Goal: Task Accomplishment & Management: Use online tool/utility

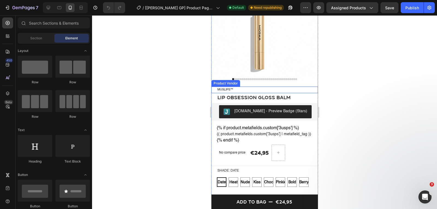
click at [224, 90] on h5 "MUSLIPS™" at bounding box center [266, 90] width 101 height 7
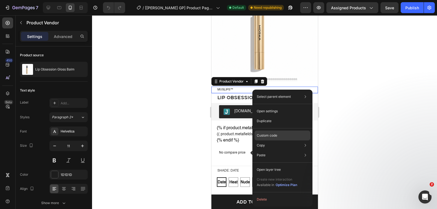
click at [265, 139] on div "Custom code" at bounding box center [282, 135] width 56 height 10
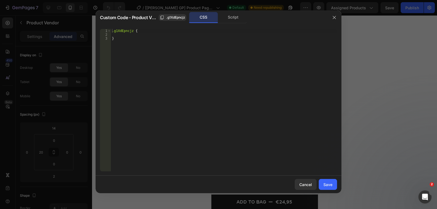
type textarea "}"
click at [132, 43] on div ".g1XdEpncjz { }" at bounding box center [224, 104] width 226 height 150
click at [133, 33] on div ".g1XdEpncjz { }" at bounding box center [224, 104] width 226 height 150
click at [132, 31] on div ".g1XdEpncjz { }" at bounding box center [224, 104] width 226 height 150
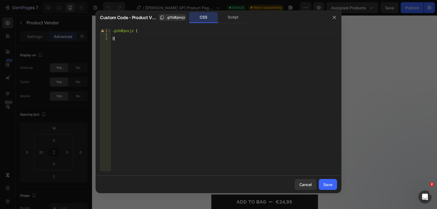
drag, startPoint x: 118, startPoint y: 37, endPoint x: 96, endPoint y: 27, distance: 23.9
click at [93, 17] on div "Custom Code - Product Vendor .g1XdEpncjz CSS Script .g1XdEpncjz { 1 2 3 .g1XdEp…" at bounding box center [218, 104] width 437 height 209
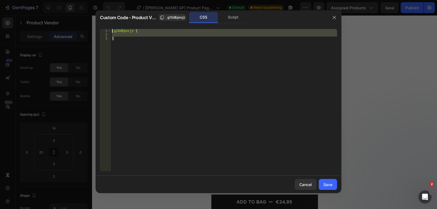
click at [140, 89] on div ".g1XdEpncjz { }" at bounding box center [224, 100] width 226 height 142
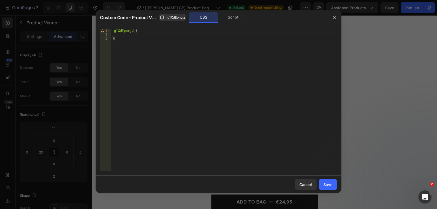
drag, startPoint x: 130, startPoint y: 48, endPoint x: 74, endPoint y: -2, distance: 75.0
click at [74, 0] on html "7 / [Pauline GP] Product Page - Jul 6, 11:49:01 Default Need republishing Previ…" at bounding box center [218, 0] width 437 height 0
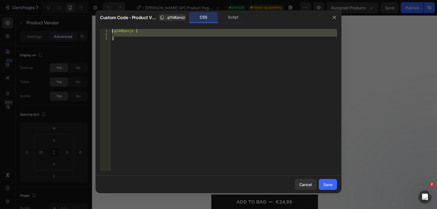
drag, startPoint x: 113, startPoint y: 46, endPoint x: 117, endPoint y: 50, distance: 5.7
click at [113, 46] on div ".g1XdEpncjz { }" at bounding box center [224, 100] width 226 height 142
type textarea "}"
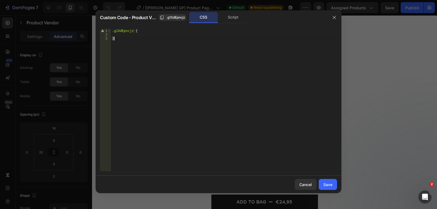
click at [120, 54] on div ".g1XdEpncjz { }" at bounding box center [224, 104] width 226 height 150
paste textarea "}"
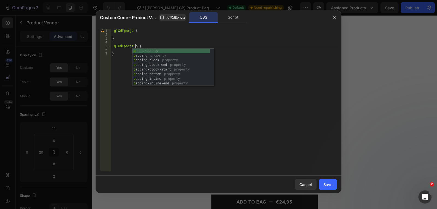
scroll to position [0, 2]
type textarea ".g1XdEpncjz h5 {"
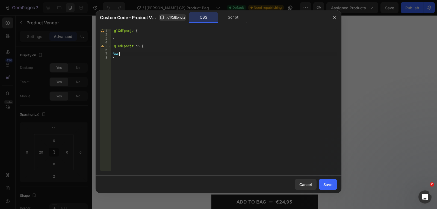
scroll to position [0, 0]
type textarea "font"
type textarea "fon"
click at [238, 104] on div ".g1XdEpncjz { } .g1XdEpncjz h5 { color : #7b8487 !important ; font-family : hel…" at bounding box center [224, 104] width 226 height 150
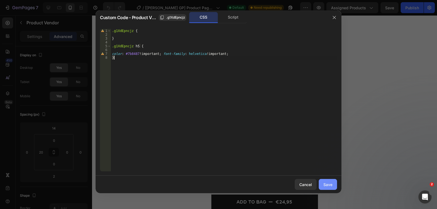
type textarea "}"
drag, startPoint x: 331, startPoint y: 182, endPoint x: 57, endPoint y: 148, distance: 275.6
click at [331, 182] on div "Save" at bounding box center [327, 185] width 9 height 6
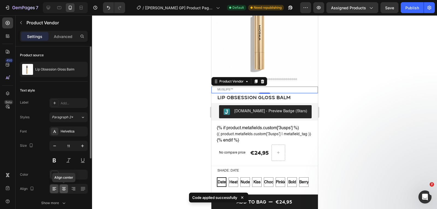
click at [63, 187] on icon at bounding box center [63, 188] width 5 height 5
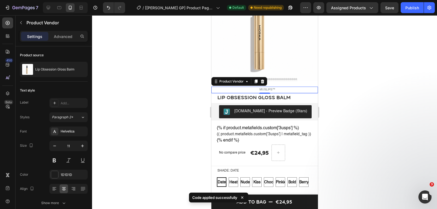
click at [263, 99] on div "2" at bounding box center [264, 98] width 5 height 4
click at [265, 98] on div "2" at bounding box center [264, 98] width 5 height 4
click at [235, 98] on h1 "Lip Obsession Gloss Balm" at bounding box center [263, 97] width 94 height 7
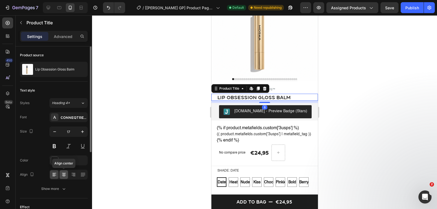
click at [61, 175] on icon at bounding box center [63, 174] width 5 height 5
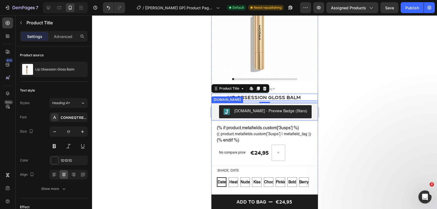
click at [249, 114] on div "[DOMAIN_NAME] - Preview Badge (Stars)" at bounding box center [270, 111] width 73 height 6
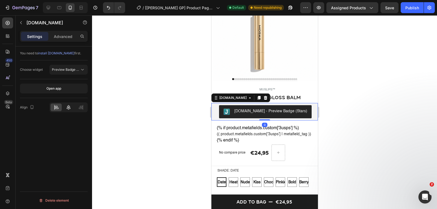
click at [68, 108] on icon at bounding box center [68, 107] width 5 height 5
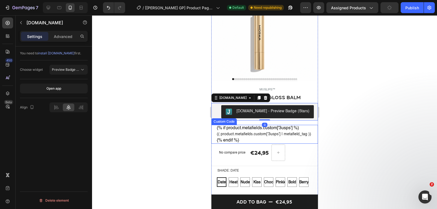
click at [240, 131] on div "{% if product.metafields.custom['3usps'] %} {{ product.metafields.custom['3usps…" at bounding box center [264, 134] width 96 height 19
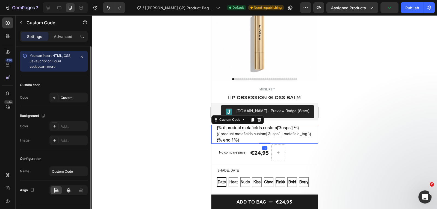
click at [65, 189] on div at bounding box center [68, 190] width 11 height 8
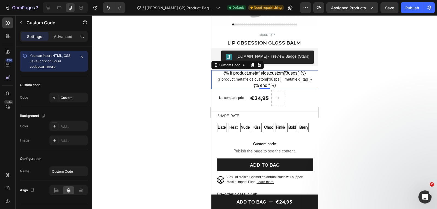
scroll to position [164, 0]
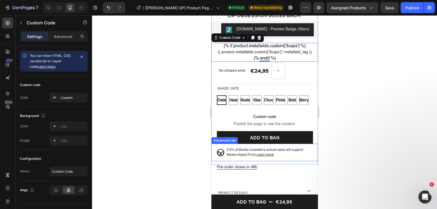
click at [305, 159] on div "Image 2.5% of Moska Cosmetic's annual sales will support Moska Impact Fund. Lea…" at bounding box center [264, 152] width 106 height 17
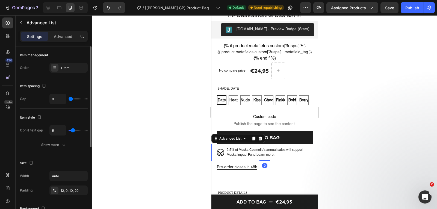
scroll to position [82, 0]
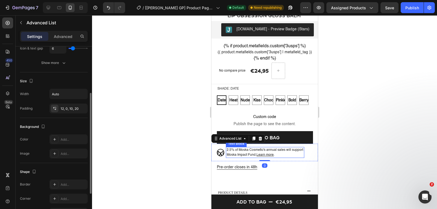
click at [248, 157] on p "2.5% of Moska Cosmetic's annual sales will support Moska Impact Fund. Learn mor…" at bounding box center [264, 152] width 76 height 10
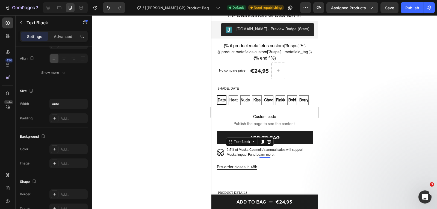
scroll to position [0, 0]
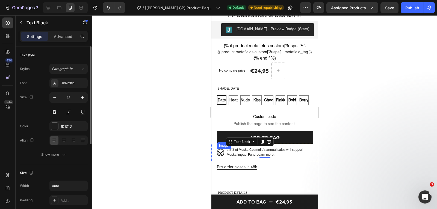
click at [222, 156] on img at bounding box center [219, 152] width 7 height 7
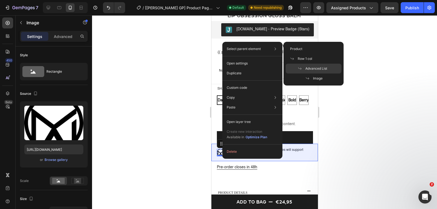
click at [303, 67] on span at bounding box center [302, 68] width 8 height 4
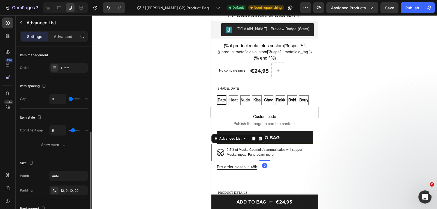
scroll to position [109, 0]
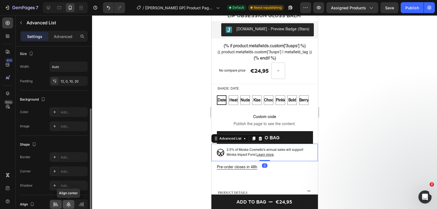
click at [67, 201] on div at bounding box center [69, 204] width 12 height 9
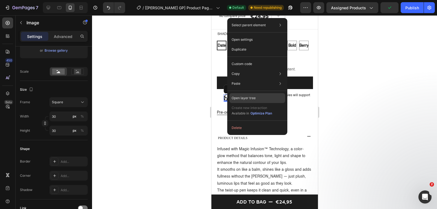
scroll to position [0, 0]
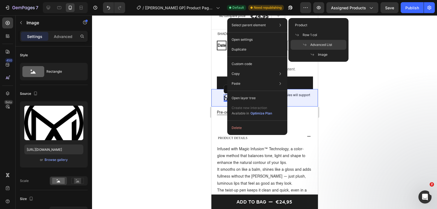
click at [315, 43] on span "Advanced List" at bounding box center [321, 44] width 22 height 5
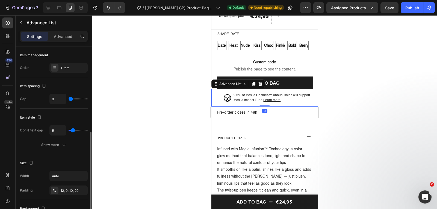
scroll to position [109, 0]
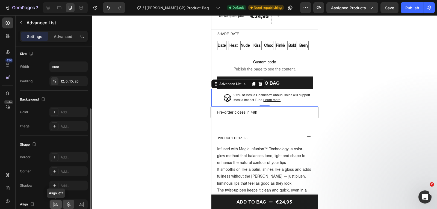
click at [58, 207] on div at bounding box center [56, 204] width 12 height 9
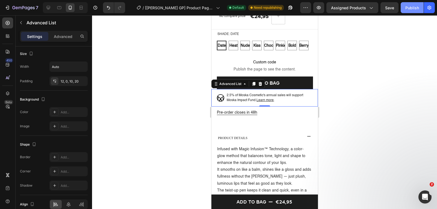
click at [416, 6] on div "Publish" at bounding box center [412, 8] width 14 height 6
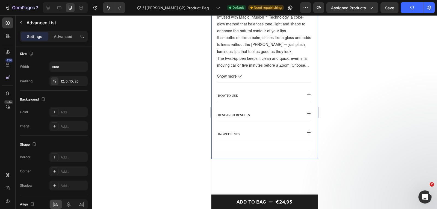
scroll to position [355, 0]
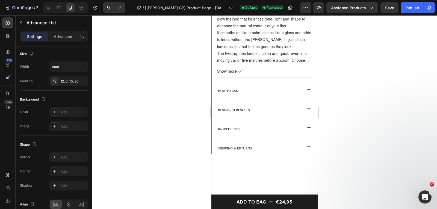
click at [277, 91] on div "how to use" at bounding box center [259, 89] width 85 height 11
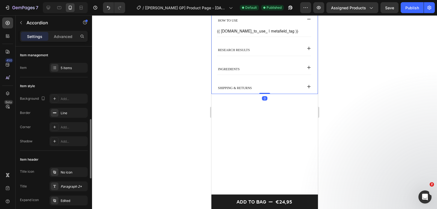
scroll to position [82, 0]
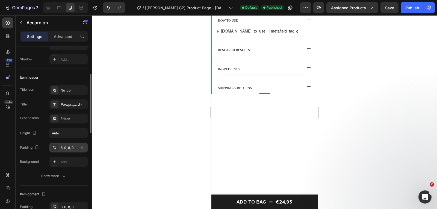
click at [62, 151] on div "8, 0, 8, 0" at bounding box center [68, 147] width 38 height 10
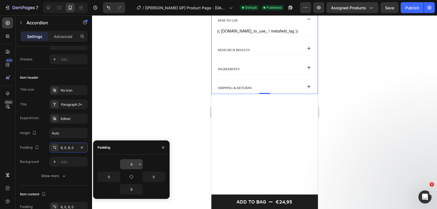
click at [137, 164] on input "8" at bounding box center [131, 164] width 22 height 10
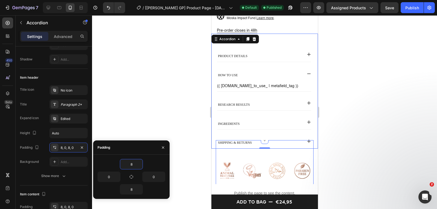
scroll to position [273, 0]
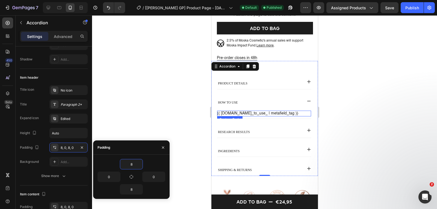
type input "0"
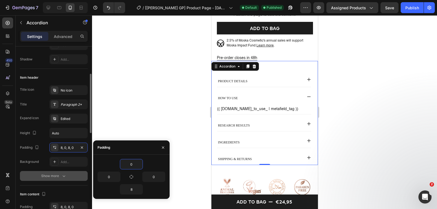
scroll to position [136, 0]
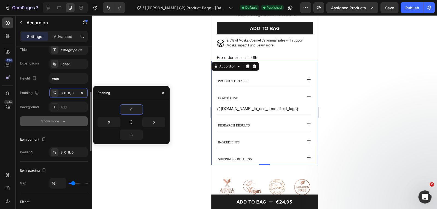
click at [59, 126] on button "Show more" at bounding box center [54, 121] width 68 height 10
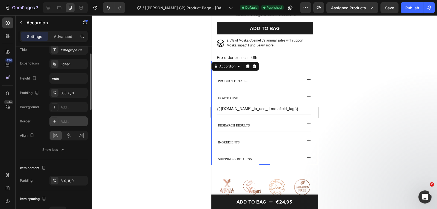
scroll to position [82, 0]
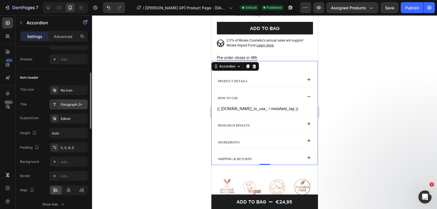
click at [73, 109] on div "Paragraph 2*" at bounding box center [68, 104] width 38 height 10
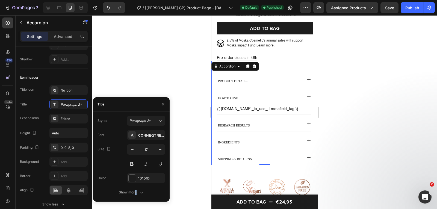
click at [135, 187] on div "Font ConneqtRegular Size 17 Color 1D1D1D Show more" at bounding box center [131, 163] width 68 height 67
click at [124, 192] on div "Show more" at bounding box center [131, 191] width 25 height 5
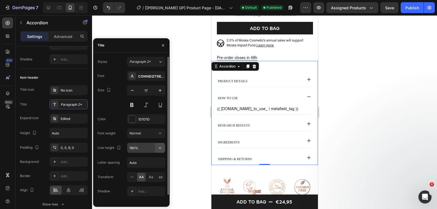
click at [160, 148] on icon "button" at bounding box center [160, 147] width 2 height 1
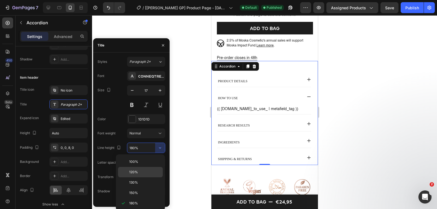
click at [136, 176] on div "120%" at bounding box center [140, 172] width 45 height 10
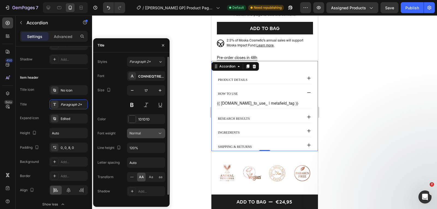
click at [160, 136] on button "Normal" at bounding box center [146, 133] width 38 height 10
click at [160, 135] on icon at bounding box center [159, 132] width 5 height 5
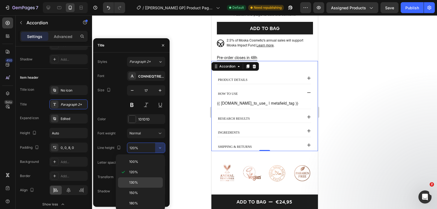
click at [147, 183] on p "130%" at bounding box center [144, 182] width 31 height 5
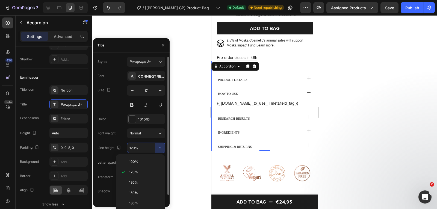
type input "130%"
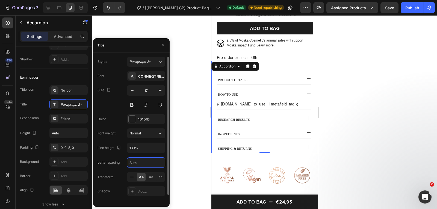
click at [143, 164] on input "Auto" at bounding box center [146, 163] width 38 height 10
click at [151, 163] on input "Auto" at bounding box center [146, 163] width 38 height 10
click at [113, 165] on div "Letter spacing" at bounding box center [108, 162] width 22 height 5
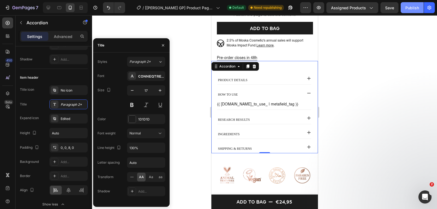
click at [408, 5] on div "Publish" at bounding box center [412, 8] width 14 height 6
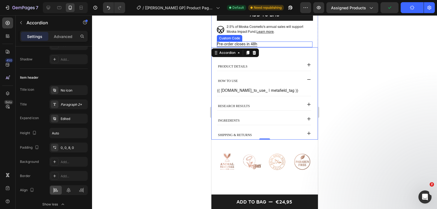
scroll to position [300, 0]
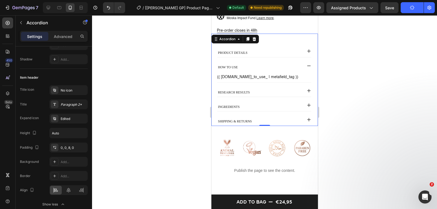
click at [272, 94] on div "product details how to use {{ product.metafields.custom.how_to_use_ | metafield…" at bounding box center [263, 86] width 94 height 79
click at [72, 151] on div "0, 0, 8, 0" at bounding box center [68, 147] width 38 height 10
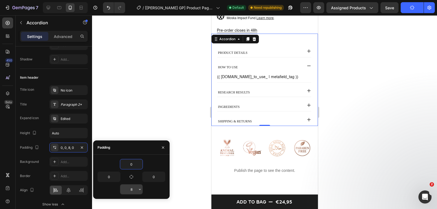
click at [135, 189] on input "8" at bounding box center [131, 189] width 22 height 10
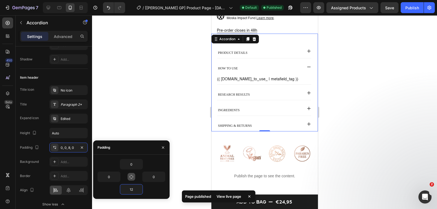
type input "1"
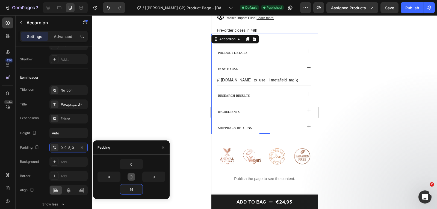
type input "1"
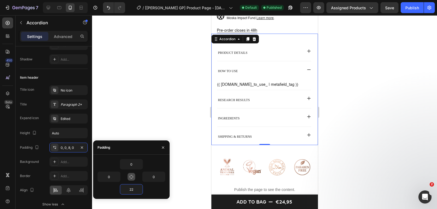
type input "2"
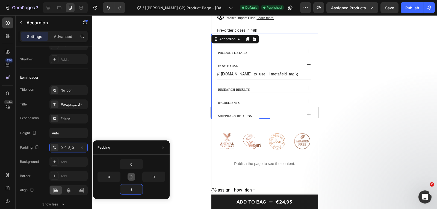
type input "30"
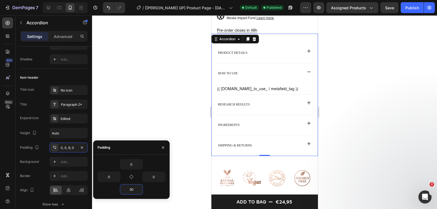
click at [253, 63] on div "product details" at bounding box center [264, 55] width 94 height 16
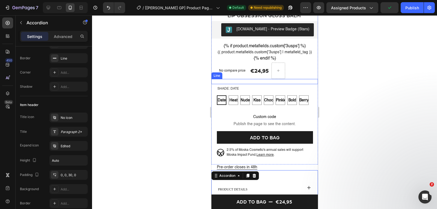
scroll to position [82, 0]
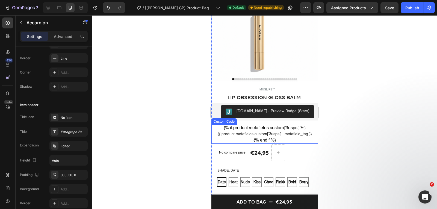
click at [272, 130] on div "{% if product.metafields.custom['3usps'] %} {{ product.metafields.custom['3usps…" at bounding box center [264, 134] width 96 height 19
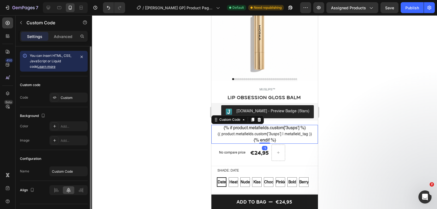
scroll to position [12, 0]
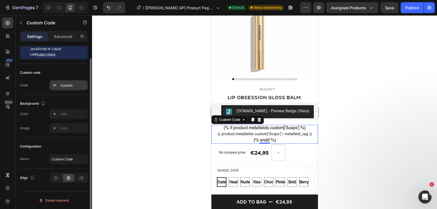
click at [65, 87] on div "Custom" at bounding box center [74, 85] width 26 height 5
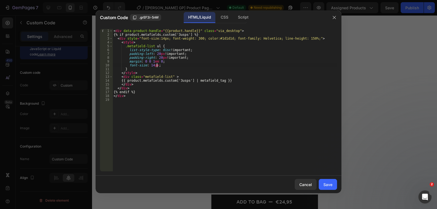
click at [159, 66] on div "< div data-product-handle = "{{product.handle}}" class = "via_desktop" > {% if …" at bounding box center [224, 104] width 224 height 150
click at [193, 38] on div "< div data-product-handle = "{{product.handle}}" class = "via_desktop" > {% if …" at bounding box center [224, 104] width 224 height 150
click at [208, 60] on div "< div data-product-handle = "{{product.handle}}" class = "via_desktop" > {% if …" at bounding box center [224, 104] width 224 height 150
type textarea "margin: 0 0 1em 0;"
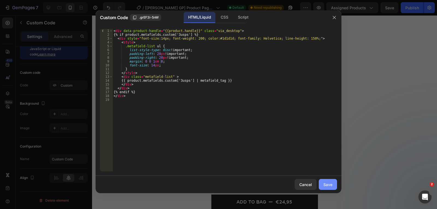
drag, startPoint x: 325, startPoint y: 181, endPoint x: 324, endPoint y: 175, distance: 6.7
click at [325, 181] on button "Save" at bounding box center [328, 184] width 18 height 11
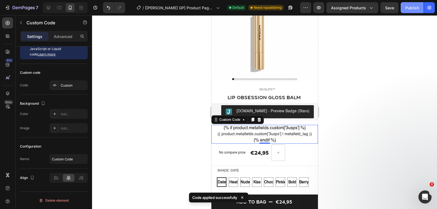
click at [421, 6] on button "Publish" at bounding box center [411, 7] width 23 height 11
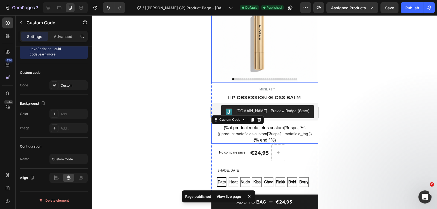
click at [400, 2] on button "Publish" at bounding box center [411, 7] width 23 height 11
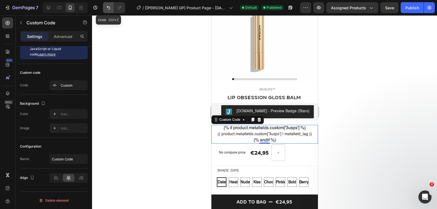
click at [110, 8] on icon "Undo/Redo" at bounding box center [108, 7] width 5 height 5
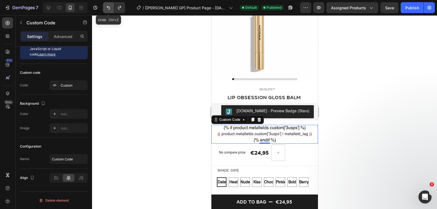
click at [110, 8] on icon "Undo/Redo" at bounding box center [108, 7] width 5 height 5
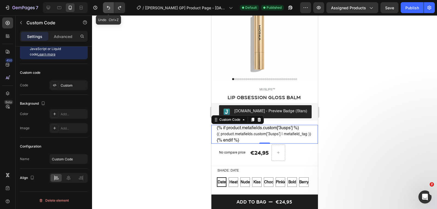
click at [110, 8] on icon "Undo/Redo" at bounding box center [108, 7] width 5 height 5
click at [114, 46] on div at bounding box center [264, 112] width 345 height 194
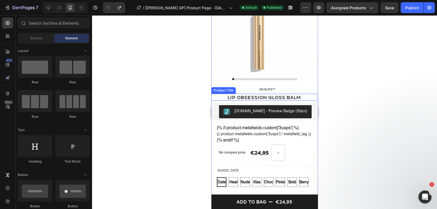
click at [233, 95] on h1 "Lip Obsession Gloss Balm" at bounding box center [263, 97] width 94 height 7
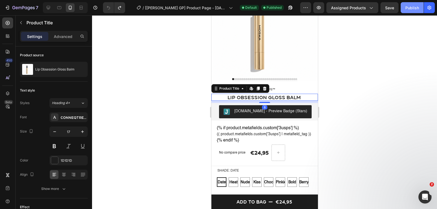
click at [419, 12] on button "Publish" at bounding box center [411, 7] width 23 height 11
click at [121, 11] on button "Undo/Redo" at bounding box center [119, 7] width 11 height 11
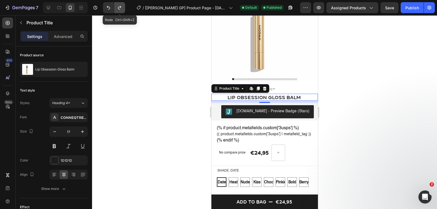
click at [121, 11] on button "Undo/Redo" at bounding box center [119, 7] width 11 height 11
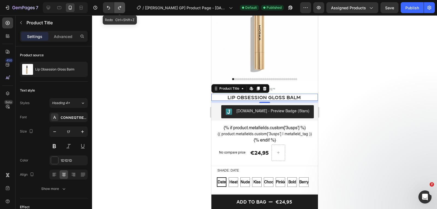
click at [121, 11] on button "Undo/Redo" at bounding box center [119, 7] width 11 height 11
click at [122, 12] on button "Undo/Redo" at bounding box center [119, 7] width 11 height 11
click at [406, 5] on div "Publish" at bounding box center [412, 8] width 14 height 6
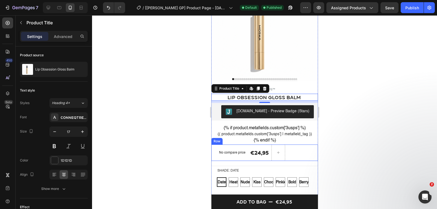
click at [261, 153] on div "€24,95 Product Price Product Price" at bounding box center [259, 152] width 19 height 16
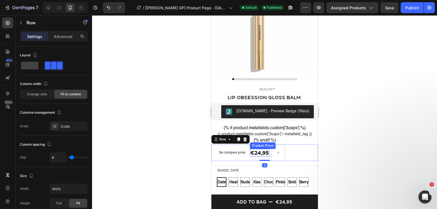
click at [257, 156] on div "€24,95" at bounding box center [259, 152] width 19 height 7
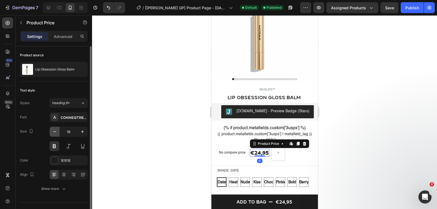
click at [53, 130] on icon "button" at bounding box center [54, 131] width 5 height 5
click at [53, 131] on icon "button" at bounding box center [54, 131] width 5 height 5
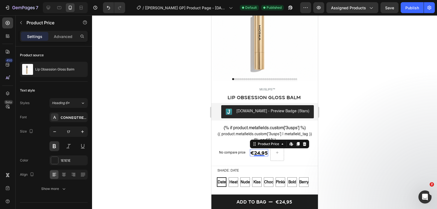
type input "16"
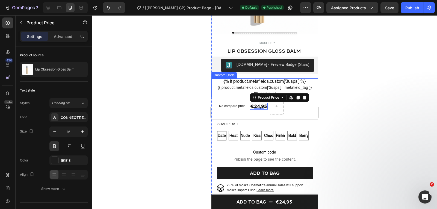
scroll to position [136, 0]
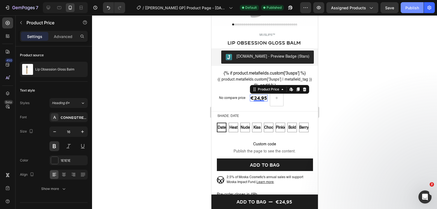
click at [415, 4] on button "Publish" at bounding box center [411, 7] width 23 height 11
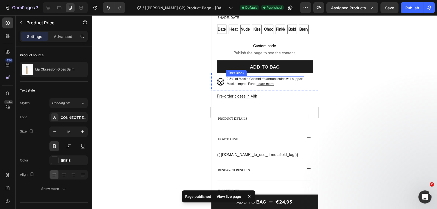
scroll to position [246, 0]
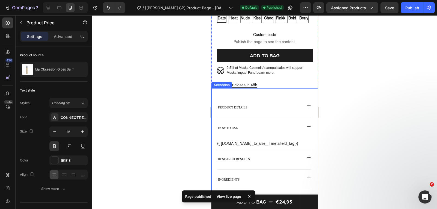
click at [254, 109] on div "product details" at bounding box center [259, 106] width 85 height 8
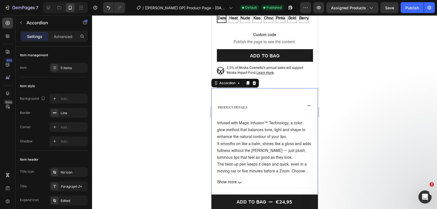
click at [257, 104] on div "product details Infused with Magic Infusion™ Technology, a color-glow method th…" at bounding box center [264, 179] width 106 height 183
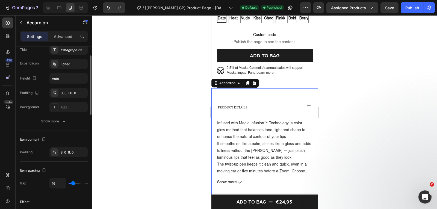
scroll to position [109, 0]
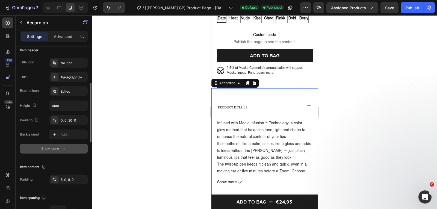
click at [52, 147] on div "Show more" at bounding box center [53, 148] width 25 height 5
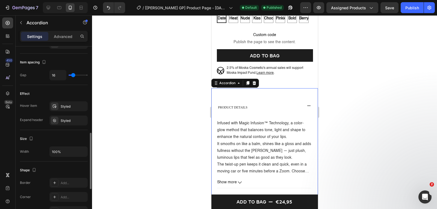
scroll to position [384, 0]
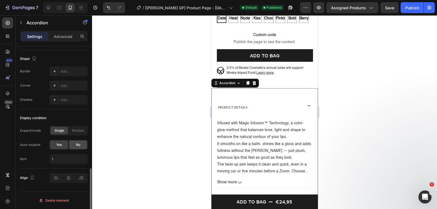
click at [73, 144] on div "No" at bounding box center [78, 144] width 18 height 9
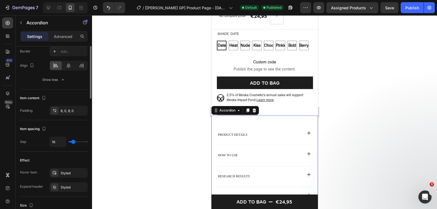
scroll to position [152, 0]
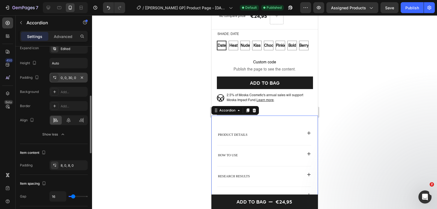
click at [67, 77] on div "0, 0, 30, 0" at bounding box center [69, 77] width 16 height 5
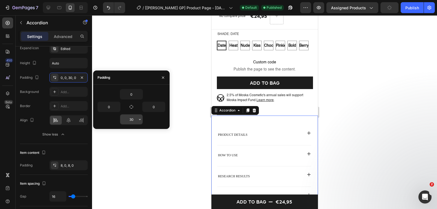
click at [133, 118] on input "30" at bounding box center [131, 119] width 22 height 10
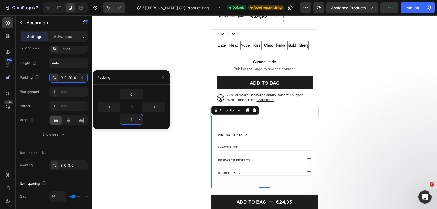
type input "10"
click at [132, 147] on div at bounding box center [264, 112] width 345 height 194
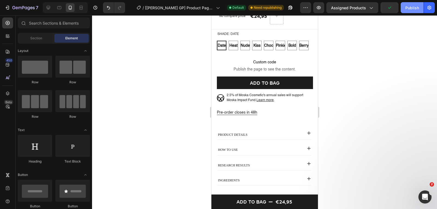
click at [419, 8] on button "Publish" at bounding box center [411, 7] width 23 height 11
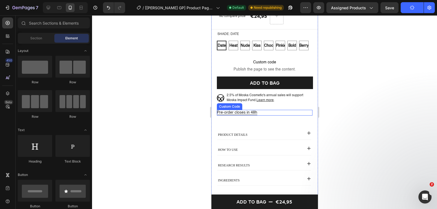
click at [265, 115] on p "Pre-order closes in 48h" at bounding box center [264, 113] width 96 height 6
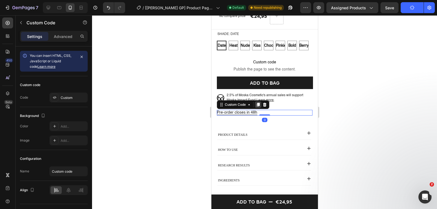
click at [258, 106] on icon at bounding box center [257, 105] width 3 height 4
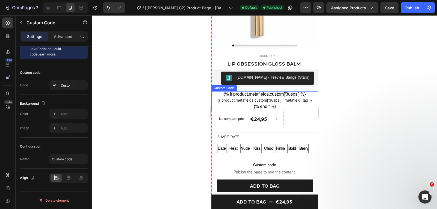
scroll to position [109, 0]
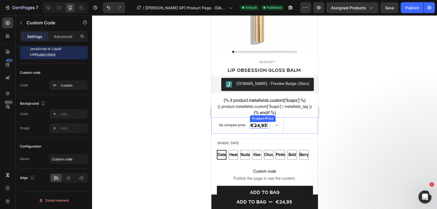
click at [262, 129] on div "€24,95" at bounding box center [259, 125] width 18 height 7
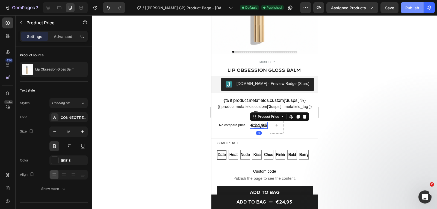
click at [405, 9] on div "Publish" at bounding box center [412, 8] width 14 height 6
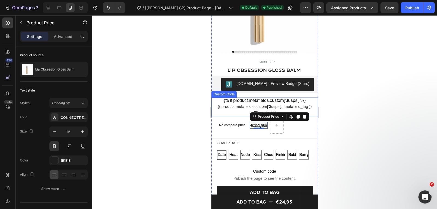
click at [242, 106] on div "{{ product.metafields.custom['3usps'] | metafield_tag }}" at bounding box center [264, 107] width 96 height 6
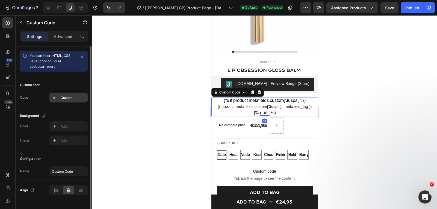
click at [81, 98] on div "Custom" at bounding box center [74, 97] width 26 height 5
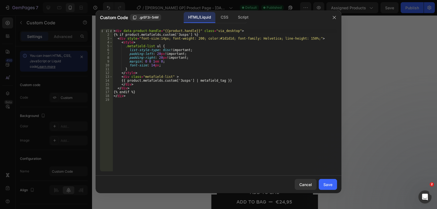
click at [302, 40] on div "< div data-product-handle = "{{product.handle}}" class = "via_desktop" > {% if …" at bounding box center [224, 104] width 224 height 150
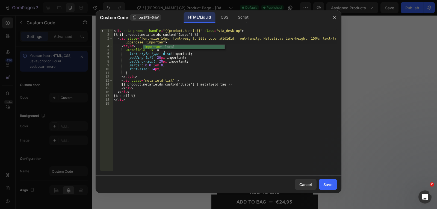
scroll to position [0, 21]
type textarea "<div style="font-size:14px; font-weight: 200; color:#1d1d1d; font-family: Helve…"
click at [330, 179] on button "Save" at bounding box center [328, 184] width 18 height 11
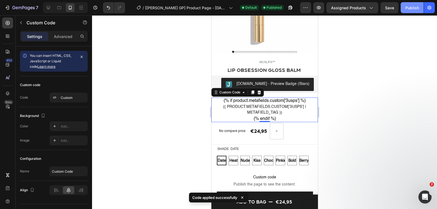
click at [410, 10] on div "Publish" at bounding box center [412, 8] width 14 height 6
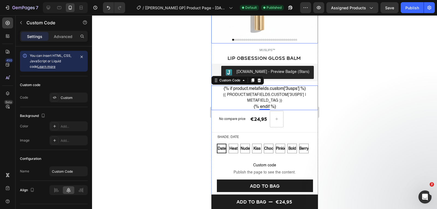
scroll to position [191, 0]
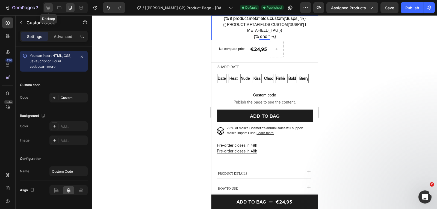
click at [50, 6] on icon at bounding box center [48, 7] width 5 height 5
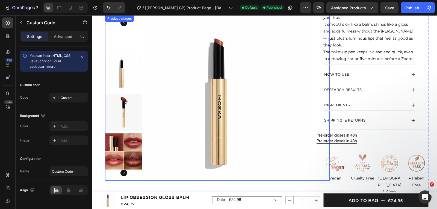
scroll to position [334, 0]
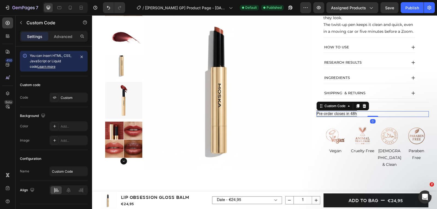
click at [344, 115] on p "Pre-order closes in 48h" at bounding box center [372, 114] width 112 height 6
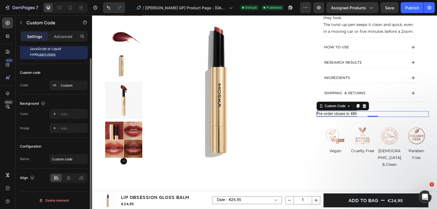
scroll to position [0, 0]
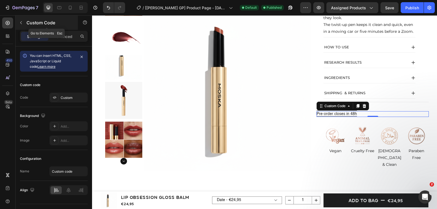
click at [20, 24] on icon "button" at bounding box center [21, 22] width 4 height 4
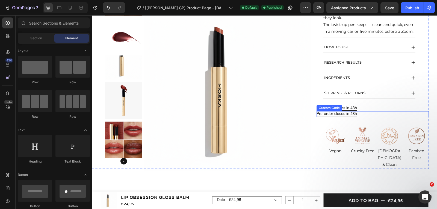
click at [360, 114] on p "Pre-order closes in 48h" at bounding box center [372, 114] width 112 height 6
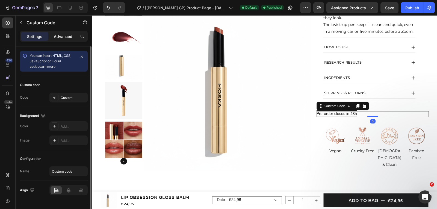
click at [65, 36] on p "Advanced" at bounding box center [63, 37] width 19 height 6
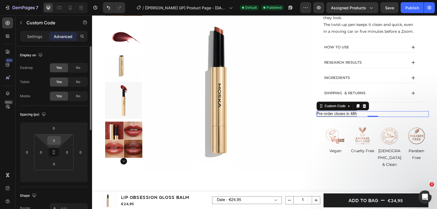
click at [55, 139] on input "0" at bounding box center [54, 140] width 11 height 8
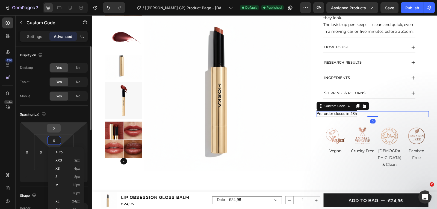
click at [58, 129] on input "0" at bounding box center [53, 128] width 11 height 8
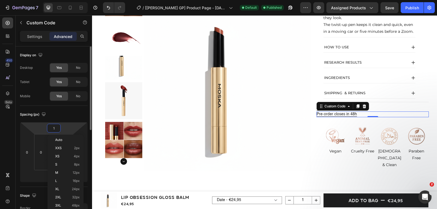
type input "10"
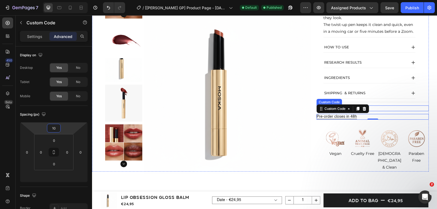
click at [378, 107] on p "Pre-order closes in 48h" at bounding box center [372, 108] width 112 height 6
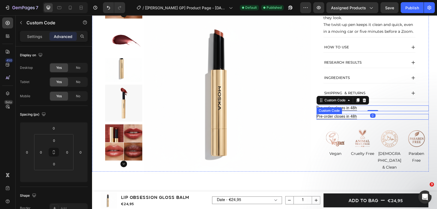
click at [387, 116] on p "Pre-order closes in 48h" at bounding box center [372, 117] width 112 height 6
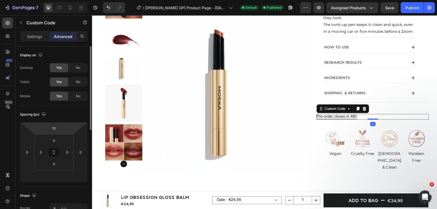
click at [61, 0] on html "7 / [Pauline GP] Product Page - Jul 6, 11:49:01 Default Published Preview Assig…" at bounding box center [218, 0] width 437 height 0
click at [58, 128] on input "10" at bounding box center [53, 128] width 11 height 8
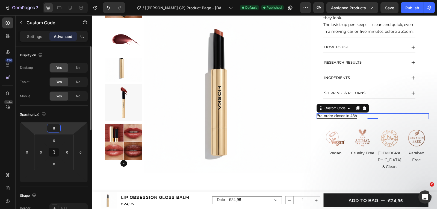
type input "8"
click at [65, 110] on div "Spacing (px)" at bounding box center [54, 114] width 68 height 9
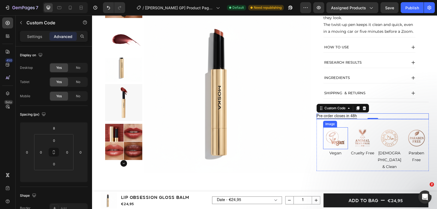
click at [338, 133] on img at bounding box center [335, 138] width 22 height 22
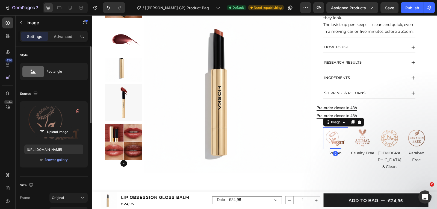
click at [54, 118] on label at bounding box center [53, 123] width 59 height 34
click at [54, 127] on input "file" at bounding box center [54, 131] width 38 height 9
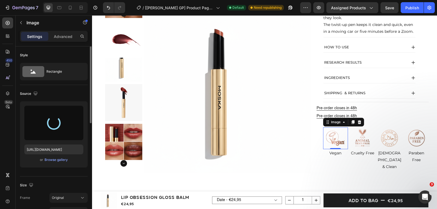
click at [332, 135] on img at bounding box center [335, 138] width 22 height 22
click at [353, 132] on img at bounding box center [362, 138] width 22 height 22
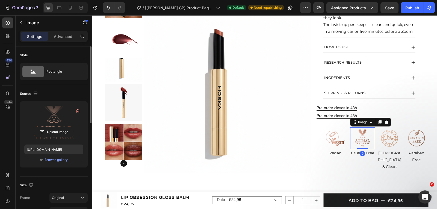
click at [51, 118] on label at bounding box center [53, 123] width 59 height 34
click at [51, 127] on input "file" at bounding box center [54, 131] width 38 height 9
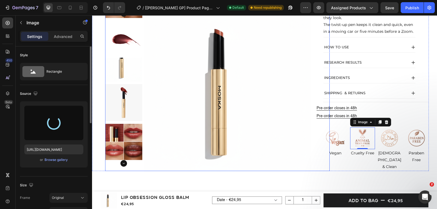
type input "[URL][DOMAIN_NAME]"
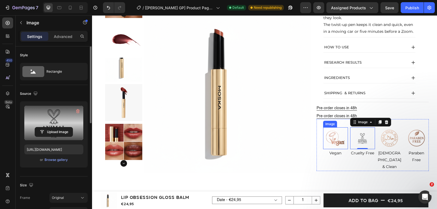
click at [327, 138] on img at bounding box center [335, 138] width 22 height 22
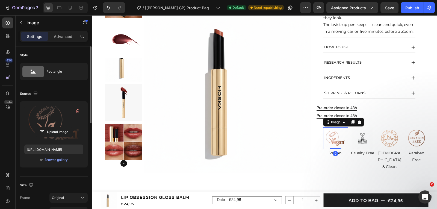
click at [52, 124] on label at bounding box center [53, 123] width 59 height 34
click at [52, 127] on input "file" at bounding box center [54, 131] width 38 height 9
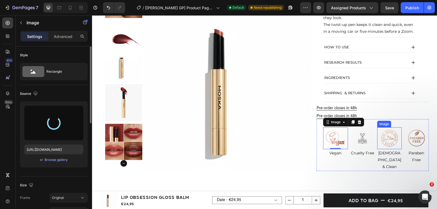
click at [387, 134] on img at bounding box center [389, 138] width 22 height 22
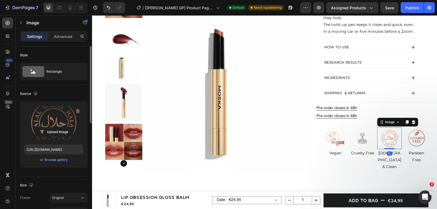
click at [72, 123] on label at bounding box center [53, 123] width 59 height 34
click at [72, 127] on input "file" at bounding box center [54, 131] width 38 height 9
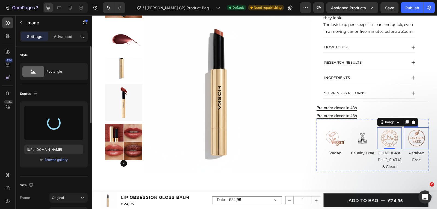
click at [406, 138] on img at bounding box center [416, 138] width 22 height 22
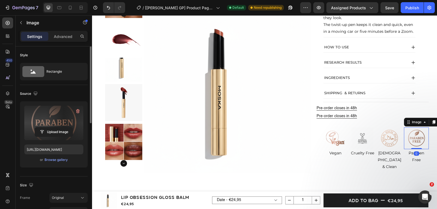
click at [64, 117] on label at bounding box center [53, 123] width 59 height 34
click at [64, 127] on input "file" at bounding box center [54, 131] width 38 height 9
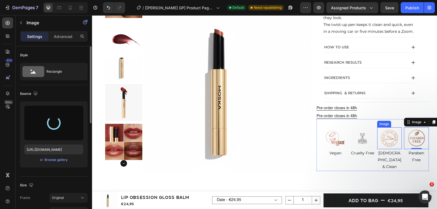
drag, startPoint x: 387, startPoint y: 135, endPoint x: 384, endPoint y: 137, distance: 3.8
click at [387, 135] on img at bounding box center [389, 138] width 22 height 22
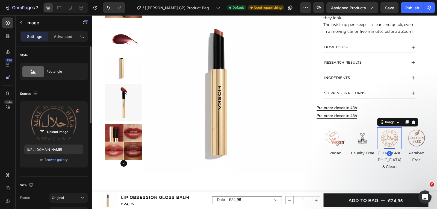
click at [66, 124] on label at bounding box center [53, 123] width 59 height 34
click at [66, 127] on input "file" at bounding box center [54, 131] width 38 height 9
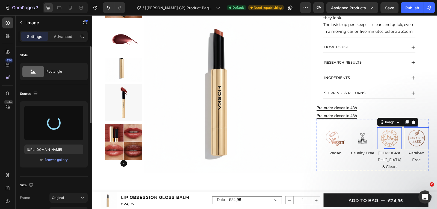
type input "https://cdn.shopify.com/s/files/1/0833/2984/3548/files/gempages_517744831234049…"
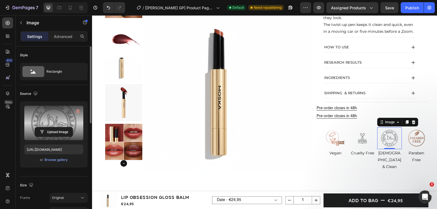
click at [411, 142] on img at bounding box center [416, 138] width 22 height 22
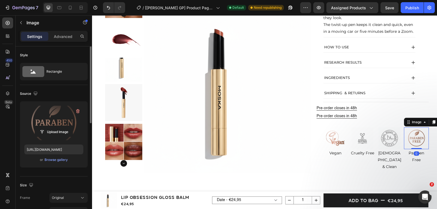
click at [50, 123] on label at bounding box center [53, 123] width 59 height 34
click at [50, 127] on input "file" at bounding box center [54, 131] width 38 height 9
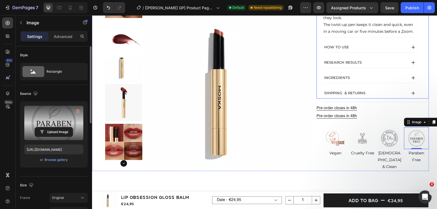
scroll to position [307, 0]
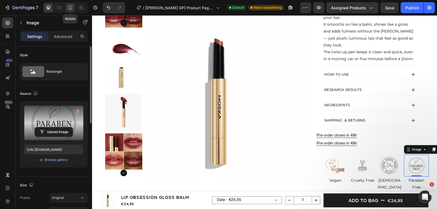
click at [67, 7] on icon at bounding box center [69, 7] width 5 height 5
type input "https://cdn.shopify.com/s/files/1/0833/2984/3548/files/gempages_517744831234049…"
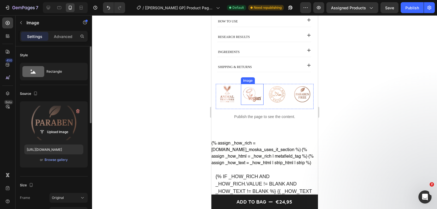
scroll to position [330, 0]
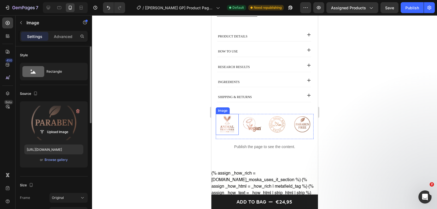
click at [230, 126] on img at bounding box center [226, 124] width 21 height 21
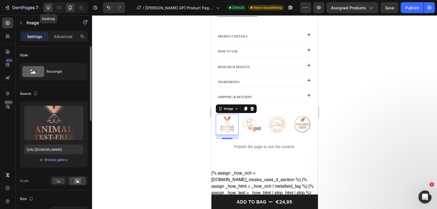
click at [52, 9] on div at bounding box center [48, 7] width 9 height 9
type input "https://ucarecdn.com/ee6d5074-1640-4cc7-8933-47c8589c3dee/-/format/auto/"
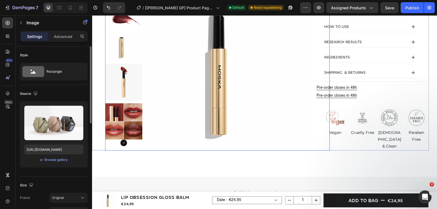
scroll to position [352, 0]
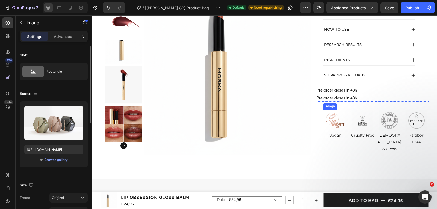
click at [329, 121] on img at bounding box center [335, 120] width 22 height 22
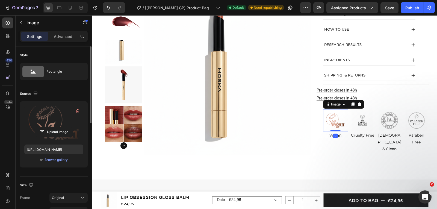
click at [43, 124] on label at bounding box center [53, 123] width 59 height 34
click at [43, 127] on input "file" at bounding box center [54, 131] width 38 height 9
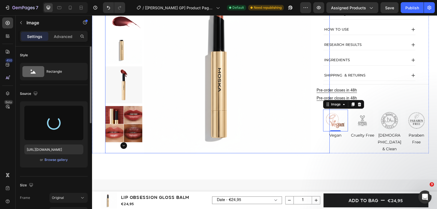
type input "https://cdn.shopify.com/s/files/1/0833/2984/3548/files/gempages_517744831234049…"
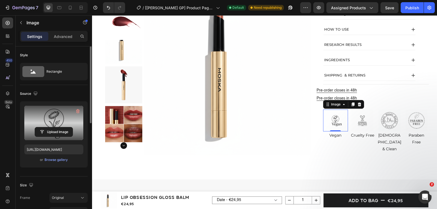
click at [61, 91] on div "Source" at bounding box center [54, 93] width 68 height 9
click at [347, 163] on div "Product Images Lip Obsession Gloss Balm Product Title €24,95 Product Price Prod…" at bounding box center [264, 84] width 345 height 819
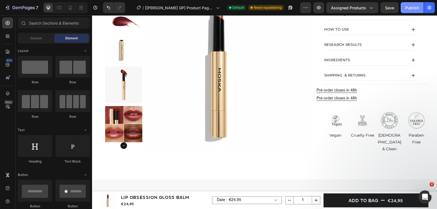
click at [408, 11] on button "Publish" at bounding box center [411, 7] width 23 height 11
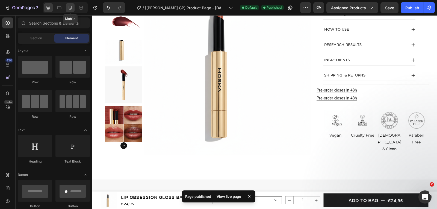
click at [67, 9] on div at bounding box center [70, 7] width 9 height 9
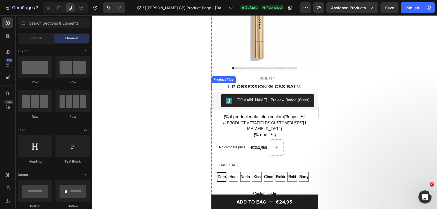
scroll to position [92, 0]
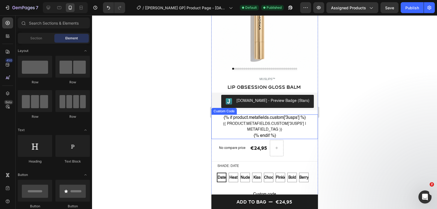
click at [287, 129] on div "{{ product.metafields.custom['3usps'] | metafield_tag }}" at bounding box center [264, 126] width 96 height 11
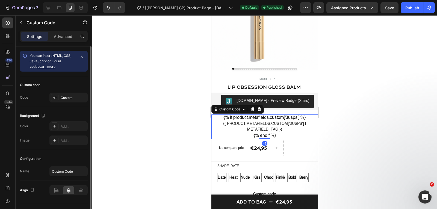
click at [63, 92] on div "Custom code Code Custom" at bounding box center [54, 91] width 68 height 31
click at [64, 100] on div "Custom" at bounding box center [74, 97] width 26 height 5
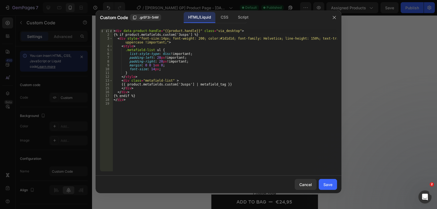
click at [296, 54] on div "< div data-product-handle = "{{product.handle}}" class = "via_desktop" > {% if …" at bounding box center [224, 104] width 224 height 150
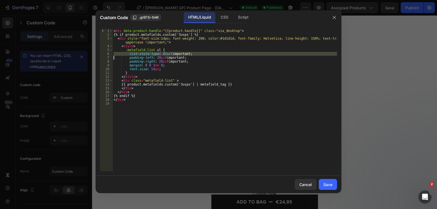
click at [296, 54] on div "< div data-product-handle = "{{product.handle}}" class = "via_desktop" > {% if …" at bounding box center [224, 104] width 224 height 150
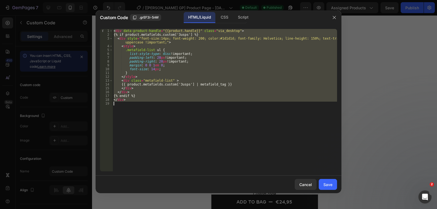
click at [290, 63] on div "< div data-product-handle = "{{product.handle}}" class = "via_desktop" > {% if …" at bounding box center [224, 100] width 224 height 142
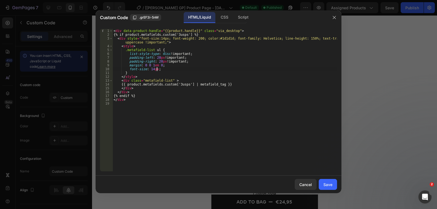
click at [167, 68] on div "< div data-product-handle = "{{product.handle}}" class = "via_desktop" > {% if …" at bounding box center [224, 104] width 224 height 150
type textarea "font-size: 14px;"
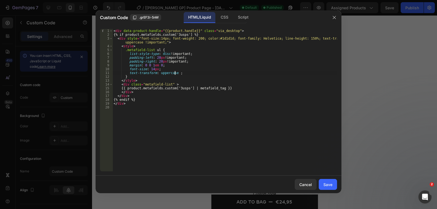
scroll to position [0, 5]
type textarea "text-transform: uppercase !;"
click at [328, 182] on div "Save" at bounding box center [327, 185] width 9 height 6
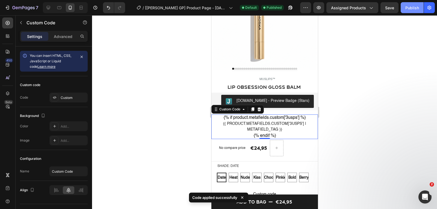
click at [406, 6] on div "Publish" at bounding box center [412, 8] width 14 height 6
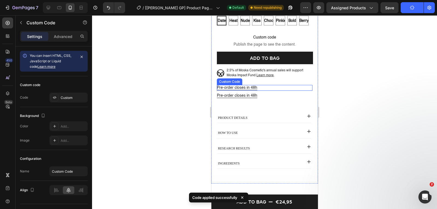
scroll to position [300, 0]
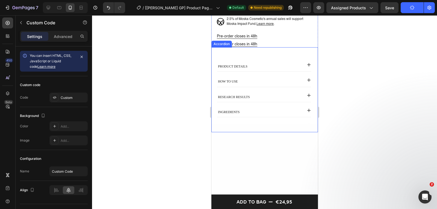
click at [269, 64] on div "product details" at bounding box center [259, 65] width 85 height 8
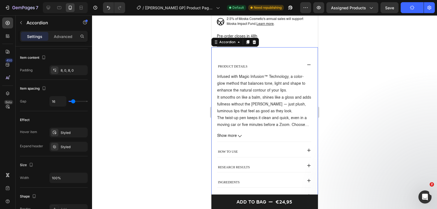
scroll to position [342, 0]
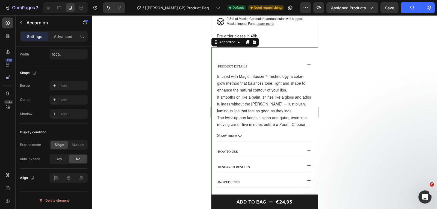
click at [283, 67] on div "product details" at bounding box center [259, 65] width 85 height 8
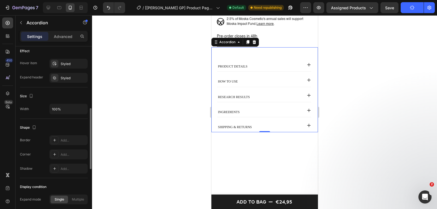
scroll to position [260, 0]
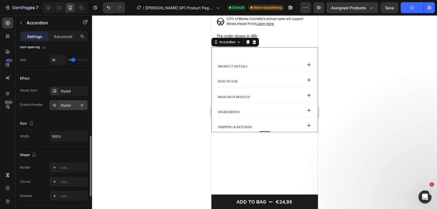
click at [60, 104] on div "Styled" at bounding box center [68, 105] width 38 height 10
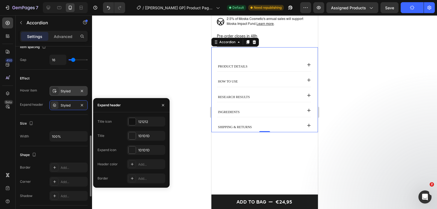
click at [64, 92] on div "Styled" at bounding box center [69, 91] width 16 height 5
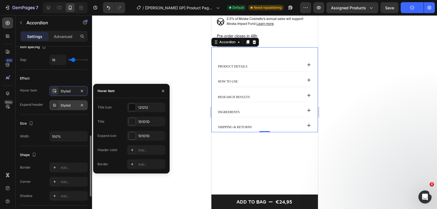
click at [61, 102] on div "Styled" at bounding box center [68, 105] width 38 height 10
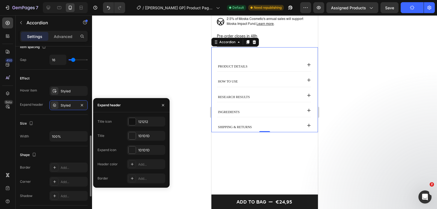
click at [56, 126] on div "Size" at bounding box center [54, 123] width 68 height 9
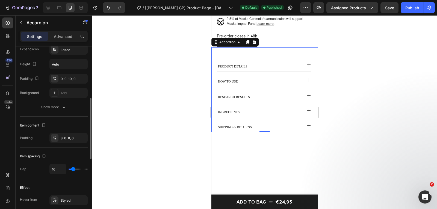
scroll to position [96, 0]
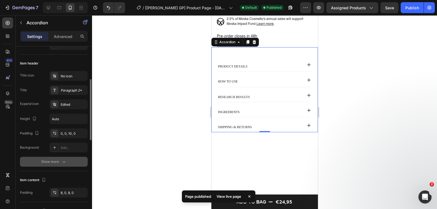
click at [56, 162] on div "Show more" at bounding box center [53, 161] width 25 height 5
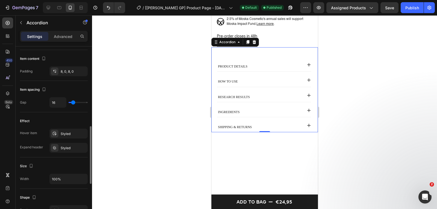
scroll to position [273, 0]
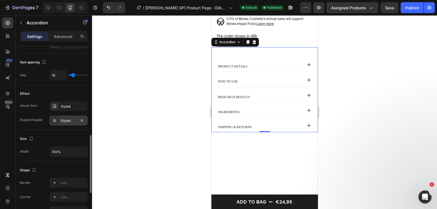
click at [62, 122] on div "Styled" at bounding box center [69, 120] width 16 height 5
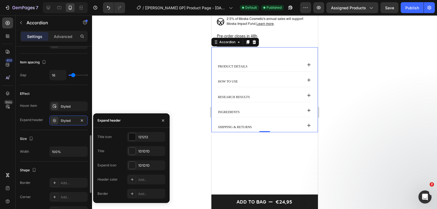
click at [24, 132] on div "Size Width 100%" at bounding box center [54, 145] width 68 height 31
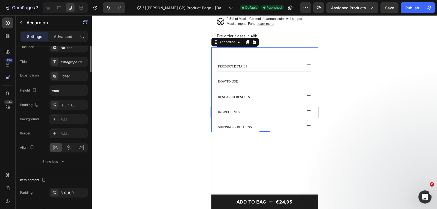
scroll to position [70, 0]
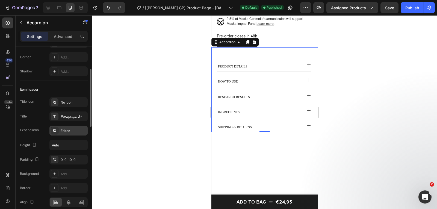
click at [60, 126] on div "Edited" at bounding box center [68, 131] width 38 height 10
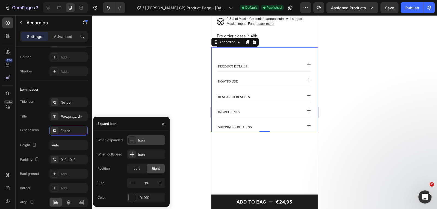
click at [135, 139] on icon at bounding box center [131, 139] width 5 height 5
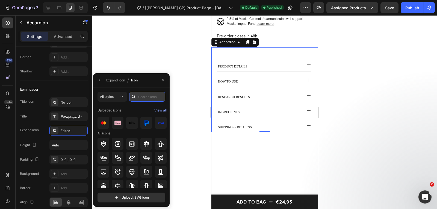
click at [141, 96] on input "text" at bounding box center [147, 97] width 36 height 10
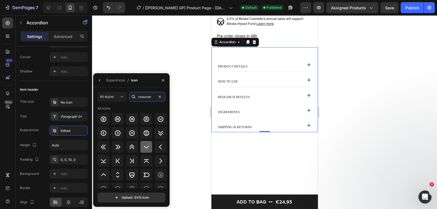
type input "chevron"
click at [146, 148] on icon at bounding box center [146, 147] width 7 height 7
click at [99, 81] on icon "button" at bounding box center [99, 80] width 4 height 4
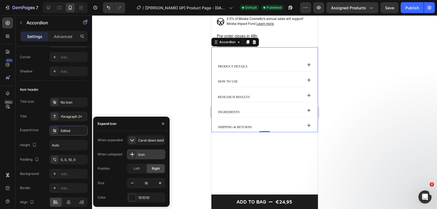
click at [140, 154] on div "Icon" at bounding box center [151, 154] width 26 height 5
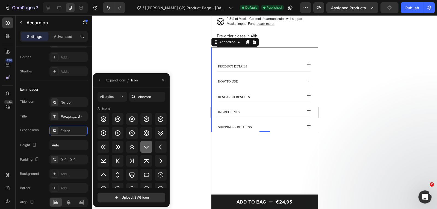
click at [149, 144] on icon at bounding box center [146, 147] width 7 height 7
click at [100, 80] on icon "button" at bounding box center [99, 80] width 4 height 4
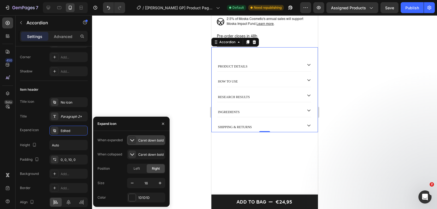
click at [132, 137] on icon at bounding box center [131, 139] width 5 height 5
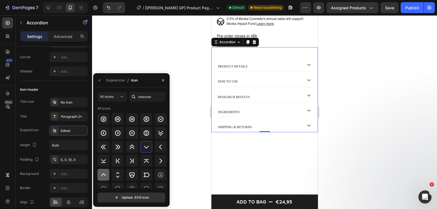
click at [103, 172] on icon at bounding box center [103, 174] width 7 height 7
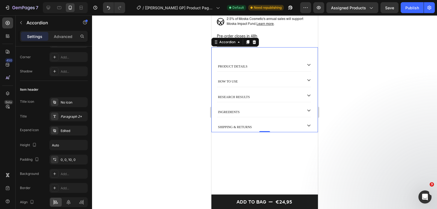
click at [294, 64] on div "product details" at bounding box center [259, 65] width 85 height 8
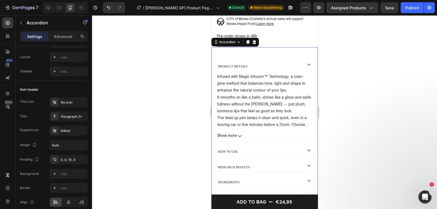
click at [294, 64] on div "product details" at bounding box center [259, 65] width 85 height 8
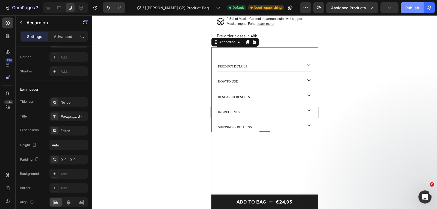
click at [420, 9] on button "Publish" at bounding box center [411, 7] width 23 height 11
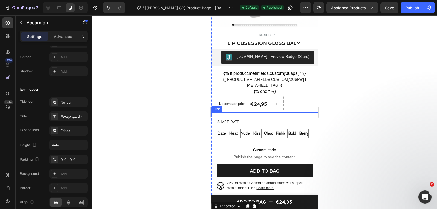
scroll to position [136, 0]
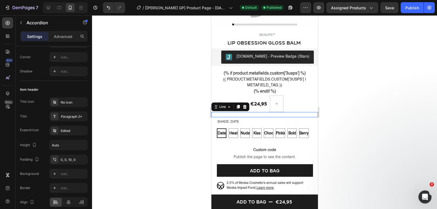
click at [274, 116] on div "Title Line 0" at bounding box center [264, 114] width 106 height 5
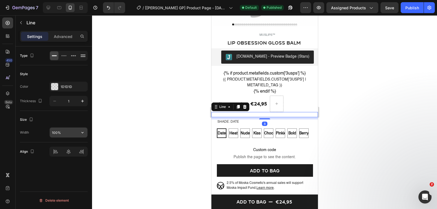
click at [55, 131] on input "100%" at bounding box center [69, 132] width 38 height 10
type input "90%"
click at [160, 155] on div at bounding box center [264, 112] width 345 height 194
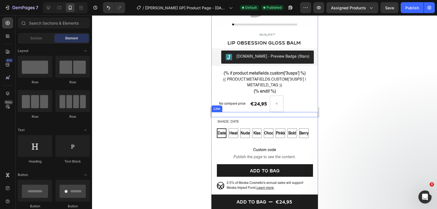
click at [236, 115] on div "Title Line" at bounding box center [264, 114] width 106 height 5
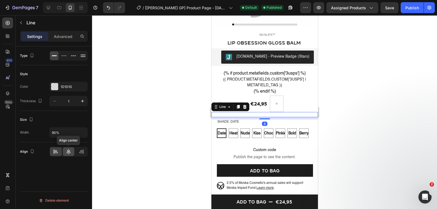
click at [69, 152] on icon at bounding box center [69, 151] width 4 height 5
click at [114, 116] on div at bounding box center [264, 112] width 345 height 194
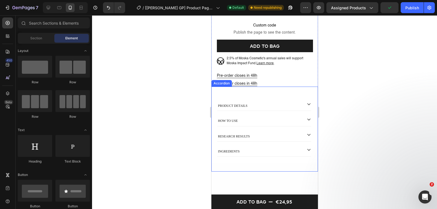
scroll to position [246, 0]
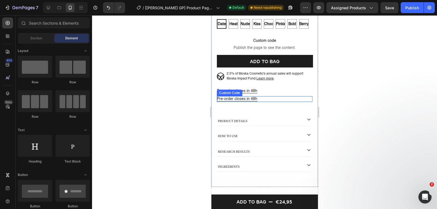
click at [255, 97] on p "Pre-order closes in 48h" at bounding box center [264, 99] width 96 height 6
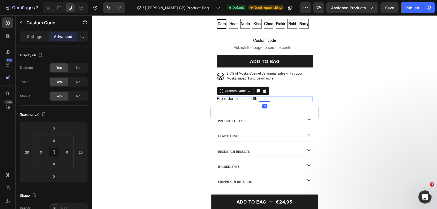
click at [287, 98] on p "Pre-order closes in 48h" at bounding box center [264, 99] width 96 height 6
click at [265, 90] on icon at bounding box center [265, 91] width 4 height 4
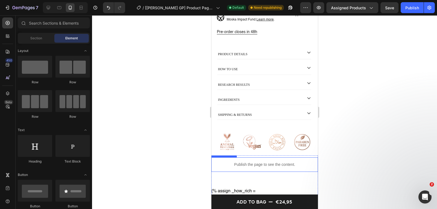
scroll to position [328, 0]
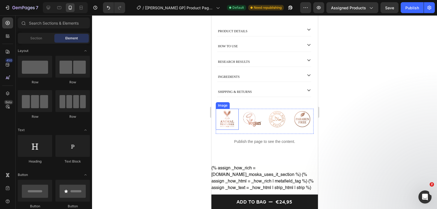
click at [233, 123] on img at bounding box center [226, 119] width 21 height 21
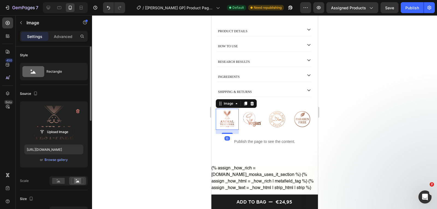
click at [62, 119] on label at bounding box center [53, 123] width 59 height 34
click at [62, 127] on input "file" at bounding box center [54, 131] width 38 height 9
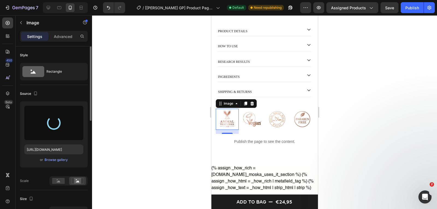
type input "https://cdn.shopify.com/s/files/1/0833/2984/3548/files/gempages_517744831234049…"
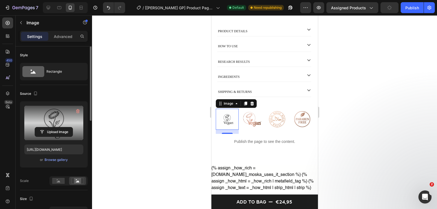
click at [251, 117] on img at bounding box center [251, 119] width 21 height 21
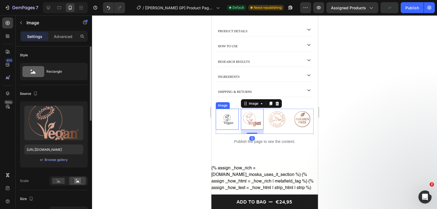
click at [231, 118] on img at bounding box center [226, 119] width 21 height 21
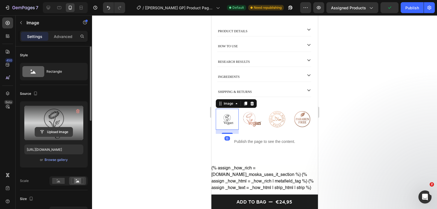
click at [64, 129] on input "file" at bounding box center [54, 131] width 38 height 9
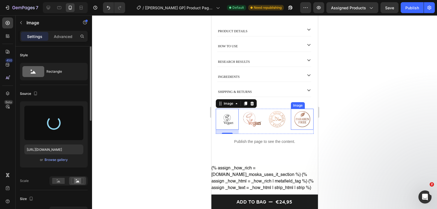
type input "[URL][DOMAIN_NAME]"
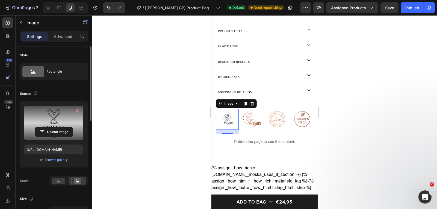
scroll to position [82, 0]
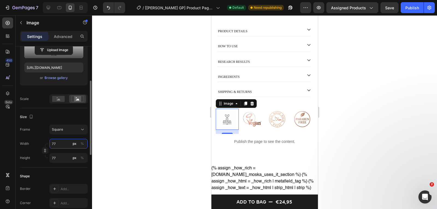
click at [62, 145] on input "77" at bounding box center [68, 144] width 38 height 10
type input "8"
type input "85"
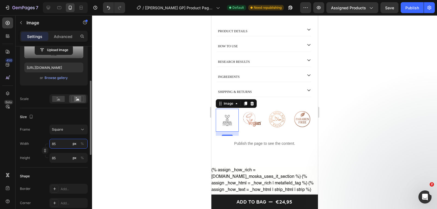
type input "85"
click at [128, 141] on div at bounding box center [264, 112] width 345 height 194
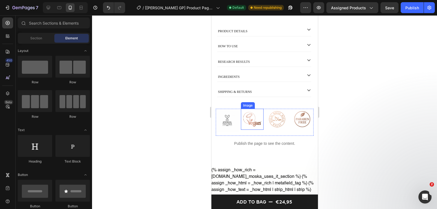
click at [251, 117] on img at bounding box center [251, 119] width 21 height 21
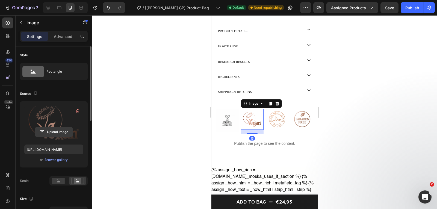
click at [45, 132] on input "file" at bounding box center [54, 131] width 38 height 9
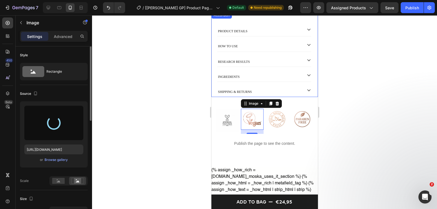
type input "https://cdn.shopify.com/s/files/1/0833/2984/3548/files/gempages_517744831234049…"
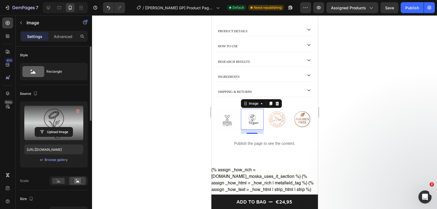
scroll to position [109, 0]
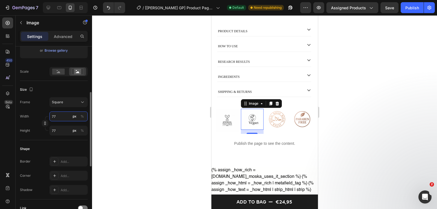
click at [64, 118] on input "77" at bounding box center [68, 116] width 38 height 10
type input "8"
type input "87"
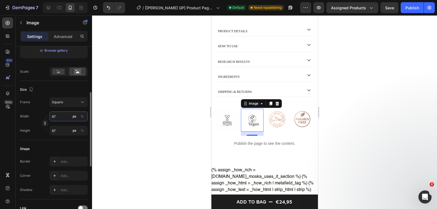
type input "8"
type input "9"
type input "90"
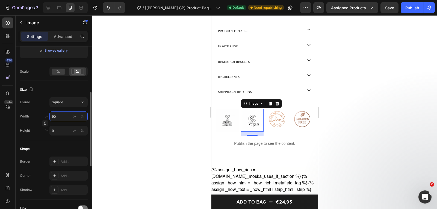
type input "90"
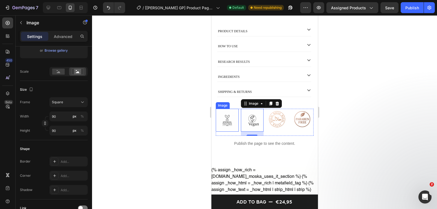
click at [231, 124] on img at bounding box center [226, 120] width 23 height 23
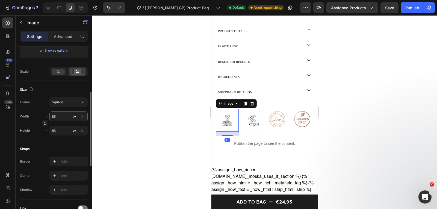
click at [64, 116] on input "85" at bounding box center [68, 116] width 38 height 10
type input "9"
type input "90"
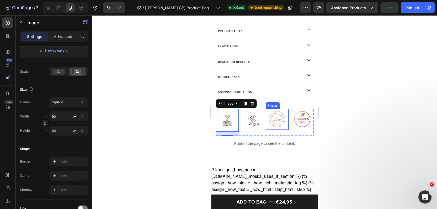
click at [267, 118] on img at bounding box center [276, 119] width 21 height 21
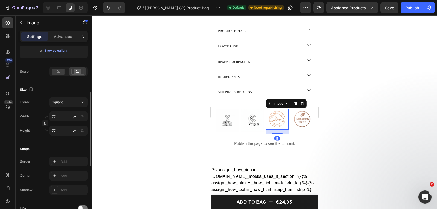
scroll to position [27, 0]
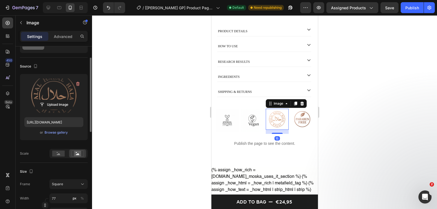
click at [50, 88] on label at bounding box center [53, 95] width 59 height 34
click at [50, 100] on input "file" at bounding box center [54, 104] width 38 height 9
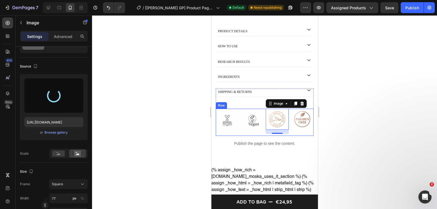
type input "https://cdn.shopify.com/s/files/1/0833/2984/3548/files/gempages_517744831234049…"
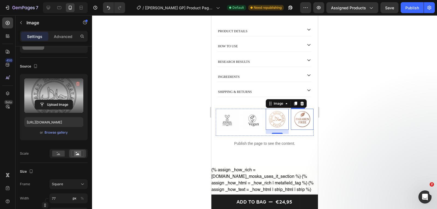
click at [298, 121] on img at bounding box center [301, 119] width 21 height 21
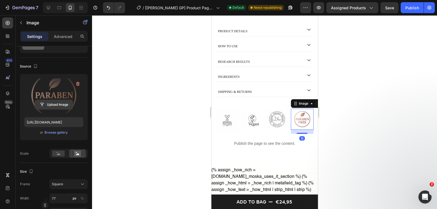
click at [57, 100] on input "file" at bounding box center [54, 104] width 38 height 9
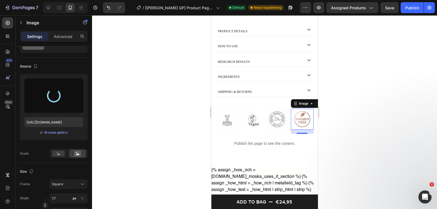
type input "https://cdn.shopify.com/s/files/1/0833/2984/3548/files/gempages_517744831234049…"
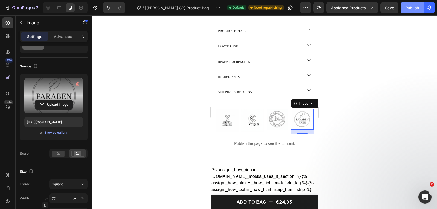
click at [405, 11] on button "Publish" at bounding box center [411, 7] width 23 height 11
click at [267, 117] on img at bounding box center [276, 119] width 21 height 21
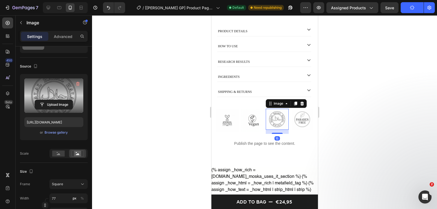
click at [52, 94] on label at bounding box center [53, 95] width 59 height 34
click at [52, 100] on input "file" at bounding box center [54, 104] width 38 height 9
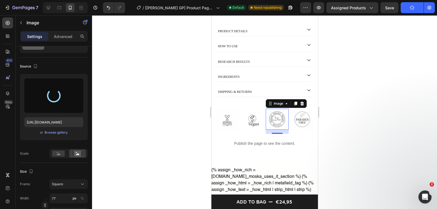
type input "[URL][DOMAIN_NAME]"
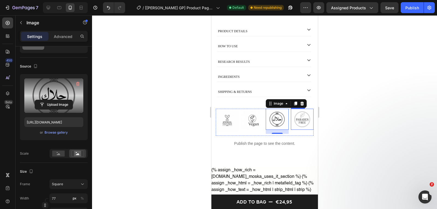
click at [300, 118] on img at bounding box center [301, 119] width 21 height 21
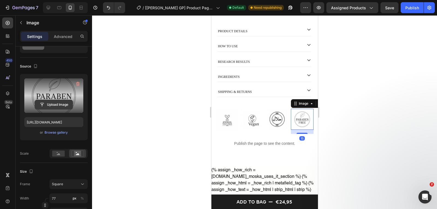
click at [69, 100] on input "file" at bounding box center [54, 104] width 38 height 9
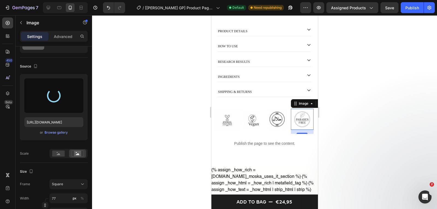
type input "[URL][DOMAIN_NAME]"
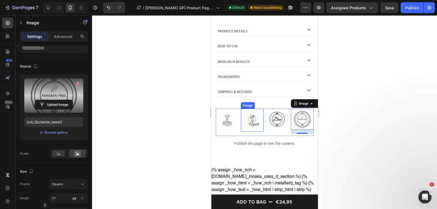
click at [254, 119] on img at bounding box center [251, 120] width 23 height 23
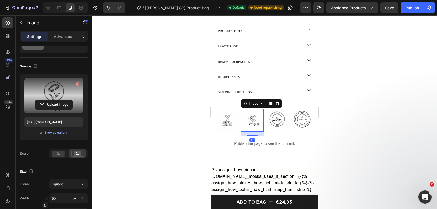
click at [75, 98] on label at bounding box center [53, 95] width 59 height 34
click at [73, 100] on input "file" at bounding box center [54, 104] width 38 height 9
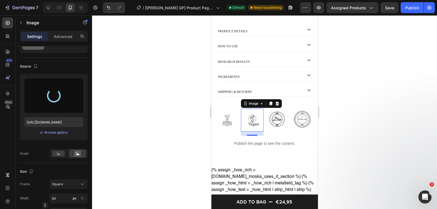
type input "[URL][DOMAIN_NAME]"
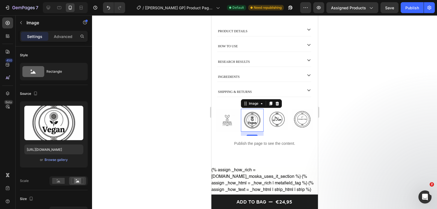
scroll to position [27, 0]
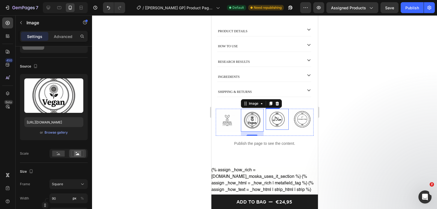
click at [271, 119] on img at bounding box center [276, 119] width 21 height 21
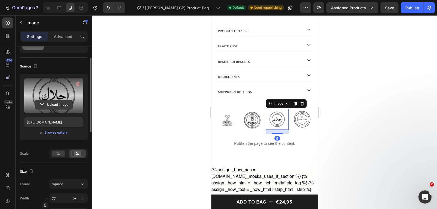
click at [48, 100] on input "file" at bounding box center [54, 104] width 38 height 9
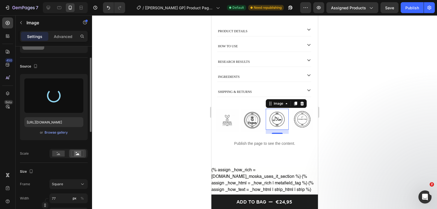
type input "[URL][DOMAIN_NAME]"
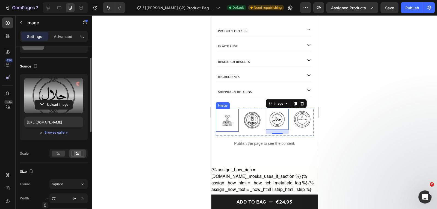
drag, startPoint x: 229, startPoint y: 121, endPoint x: 226, endPoint y: 123, distance: 3.2
click at [229, 121] on img at bounding box center [226, 120] width 23 height 23
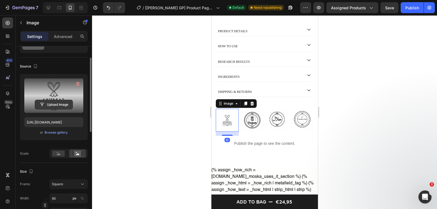
click at [61, 100] on input "file" at bounding box center [54, 104] width 38 height 9
type input "[URL][DOMAIN_NAME]"
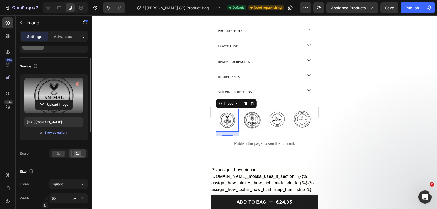
click at [179, 122] on div at bounding box center [264, 112] width 345 height 194
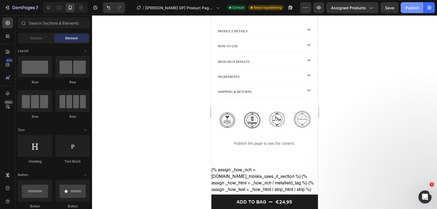
click at [407, 10] on div "Publish" at bounding box center [412, 8] width 14 height 6
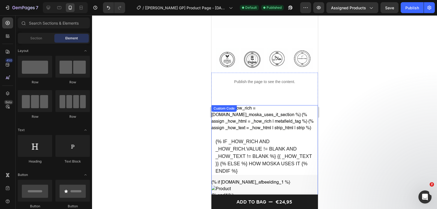
scroll to position [464, 0]
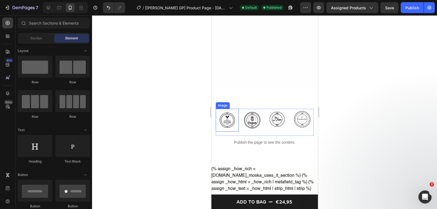
click at [225, 120] on img at bounding box center [226, 120] width 23 height 23
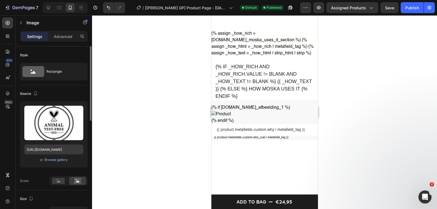
scroll to position [109, 0]
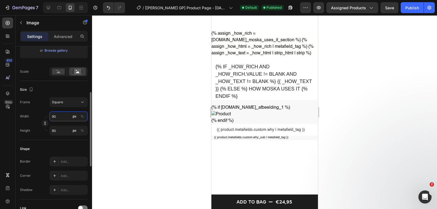
click at [63, 118] on input "90" at bounding box center [68, 116] width 38 height 10
type input "9"
type input "95"
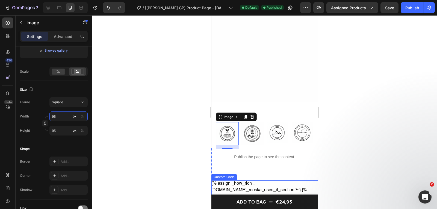
scroll to position [461, 0]
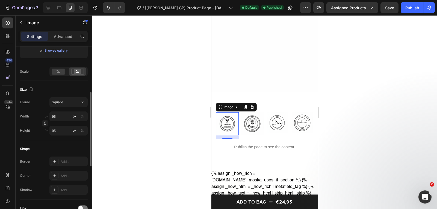
click at [64, 146] on div "Shape" at bounding box center [54, 148] width 68 height 9
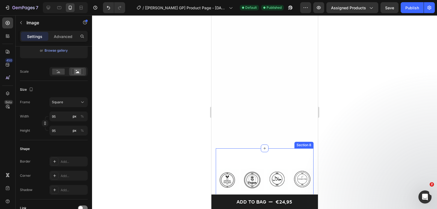
scroll to position [426, 0]
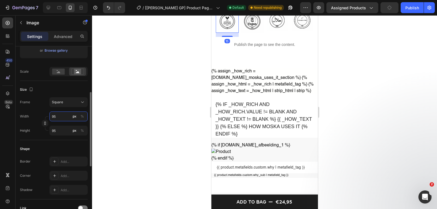
click at [58, 118] on input "95" at bounding box center [68, 116] width 38 height 10
type input "1"
type input "10"
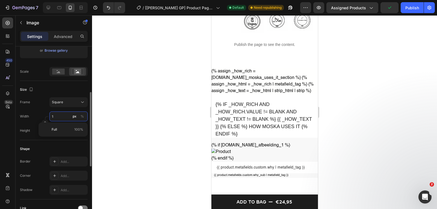
type input "10"
type input "100"
type input "1000"
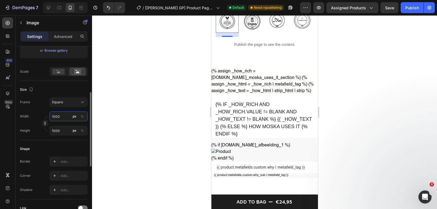
type input "10000"
type input "100000"
type input "1000000"
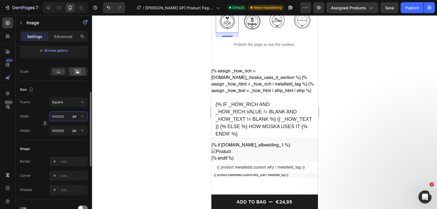
type input "1000000"
type input "9"
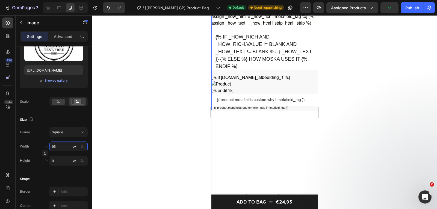
scroll to position [617, 0]
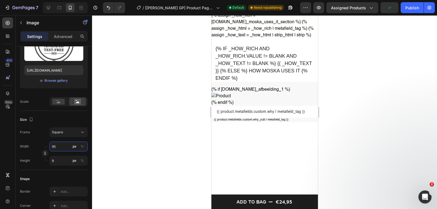
type input "95"
click at [97, 155] on div at bounding box center [264, 112] width 345 height 194
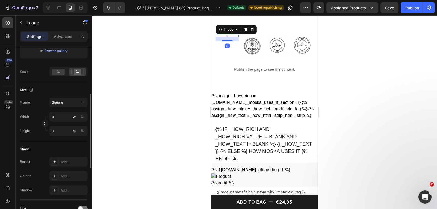
scroll to position [111, 0]
click at [58, 118] on input "9" at bounding box center [68, 115] width 38 height 10
type input "0"
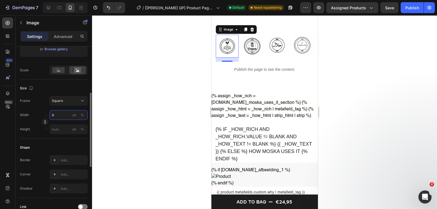
type input "90"
click at [247, 50] on img at bounding box center [251, 46] width 23 height 23
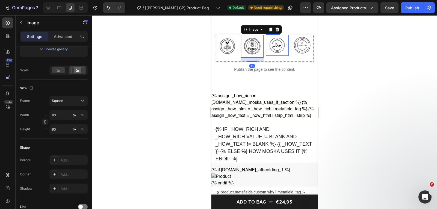
click at [271, 48] on img at bounding box center [276, 45] width 21 height 21
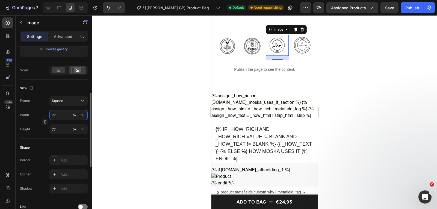
click at [57, 118] on input "77" at bounding box center [68, 115] width 38 height 10
type input "9"
type input "90"
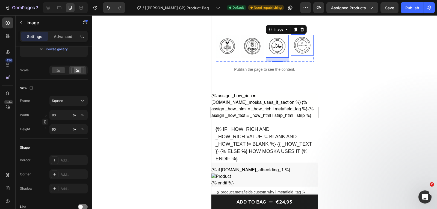
click at [292, 47] on img at bounding box center [301, 45] width 21 height 21
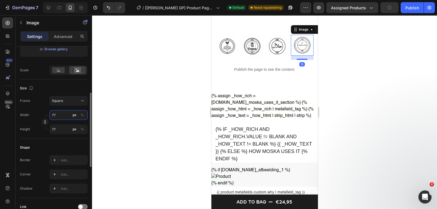
click at [57, 117] on input "77" at bounding box center [68, 115] width 38 height 10
type input "9"
type input "90"
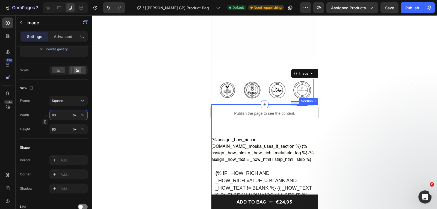
scroll to position [494, 0]
type input "90"
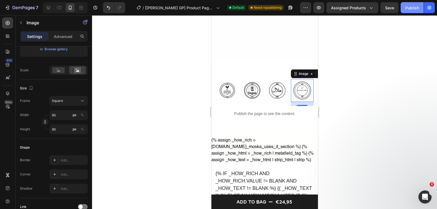
click at [411, 6] on div "Publish" at bounding box center [412, 8] width 14 height 6
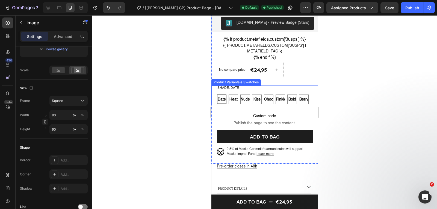
scroll to position [141, 0]
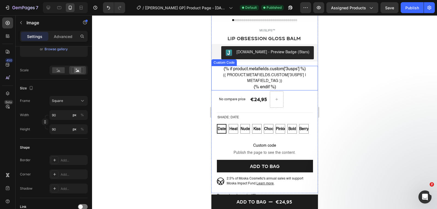
click at [255, 71] on div "{% if product.metafields.custom['3usps'] %} {{ product.metafields.custom['3usps…" at bounding box center [264, 78] width 96 height 25
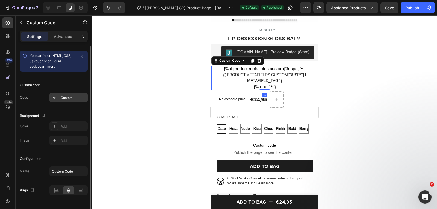
click at [66, 94] on div "Custom" at bounding box center [68, 98] width 38 height 10
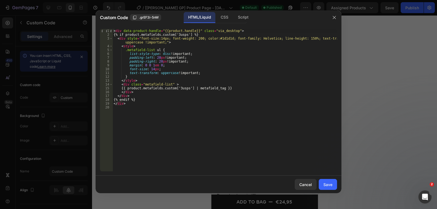
type textarea "text-transform: uppercase !important;"
drag, startPoint x: 195, startPoint y: 72, endPoint x: 126, endPoint y: 74, distance: 69.1
click at [126, 74] on div "< div data-product-handle = "{{product.handle}}" class = "via_desktop" > {% if …" at bounding box center [224, 104] width 224 height 150
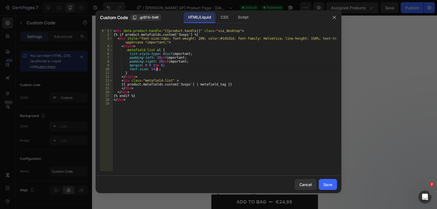
type textarea "}"
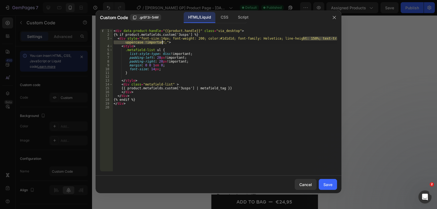
drag, startPoint x: 303, startPoint y: 40, endPoint x: 163, endPoint y: 42, distance: 140.1
click at [163, 43] on div "< div data-product-handle = "{{product.handle}}" class = "via_desktop" > {% if …" at bounding box center [224, 104] width 224 height 150
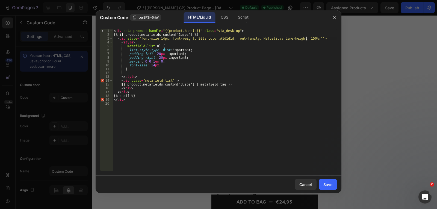
scroll to position [0, 16]
click at [288, 58] on div "< div data-product-handle = "{{product.handle}}" class = "via_desktop" > {% if …" at bounding box center [224, 104] width 224 height 150
type textarea "padding-right: 20px !important;"
click at [325, 183] on div "Save" at bounding box center [327, 185] width 9 height 6
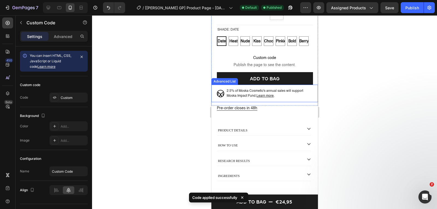
scroll to position [0, 0]
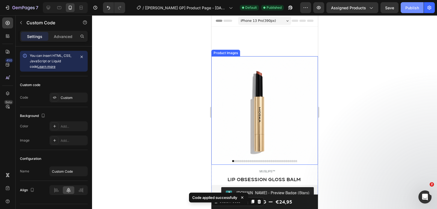
click at [402, 11] on button "Publish" at bounding box center [411, 7] width 23 height 11
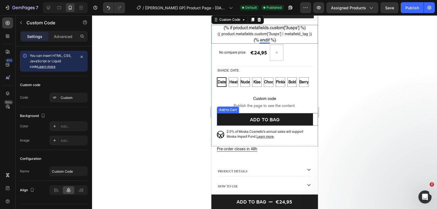
scroll to position [191, 0]
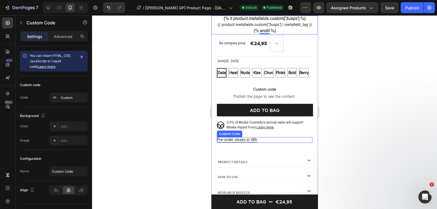
click at [236, 143] on p "Pre-order closes in 48h" at bounding box center [264, 140] width 96 height 6
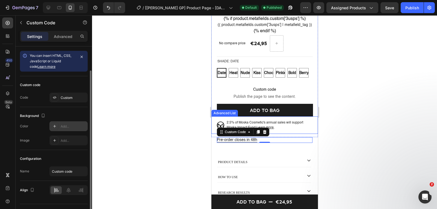
scroll to position [12, 0]
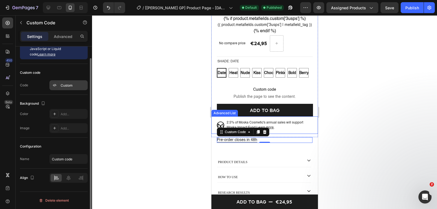
click at [70, 86] on div "Custom" at bounding box center [74, 85] width 26 height 5
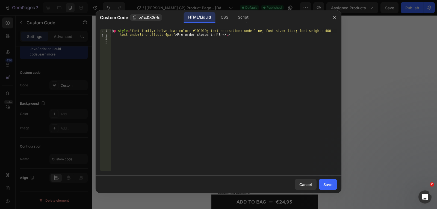
click at [309, 31] on div "< p style = "font-family: helvetica; color: #1D1D1D; text-decoration: underline…" at bounding box center [224, 106] width 226 height 154
type textarea "<p style="font-family: helvetica; color: #1D1D1D; text-decoration: underline; f…"
click at [276, 60] on div "< p style = "font-family: helvetica; color: #1D1D1D; text-decoration: underline…" at bounding box center [224, 106] width 226 height 154
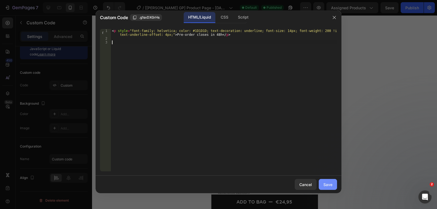
click at [327, 182] on div "Save" at bounding box center [327, 185] width 9 height 6
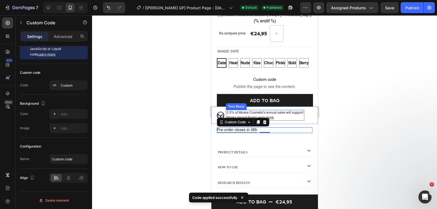
scroll to position [218, 0]
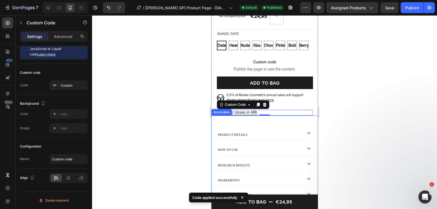
click at [219, 126] on div "product details how to use research results Ingredients shipping & returns Acco…" at bounding box center [264, 157] width 106 height 85
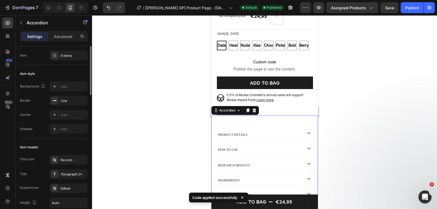
scroll to position [0, 0]
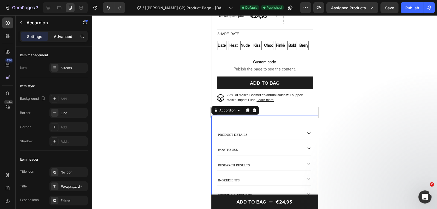
click at [67, 38] on p "Advanced" at bounding box center [63, 37] width 19 height 6
type input "100%"
type input "100"
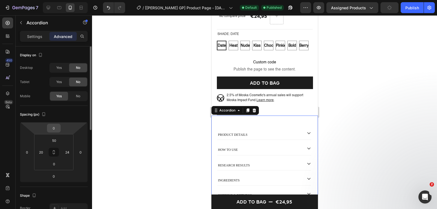
click at [57, 129] on input "0" at bounding box center [53, 128] width 11 height 8
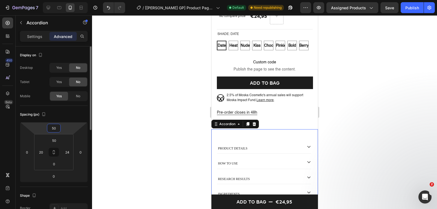
click at [55, 128] on input "50" at bounding box center [53, 128] width 11 height 8
type input "70"
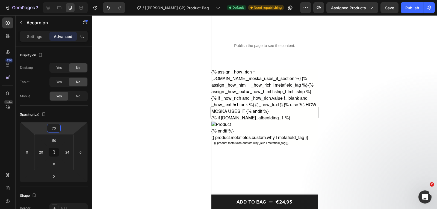
scroll to position [248, 0]
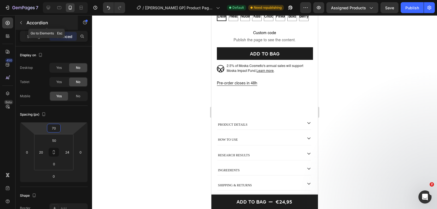
click at [19, 21] on icon "button" at bounding box center [21, 22] width 4 height 4
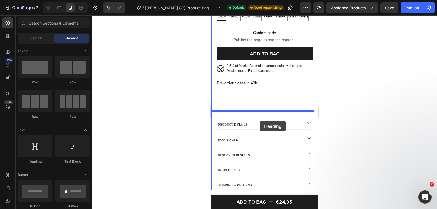
drag, startPoint x: 257, startPoint y: 154, endPoint x: 260, endPoint y: 120, distance: 34.5
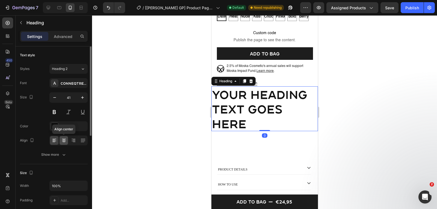
click at [66, 141] on icon at bounding box center [63, 140] width 5 height 5
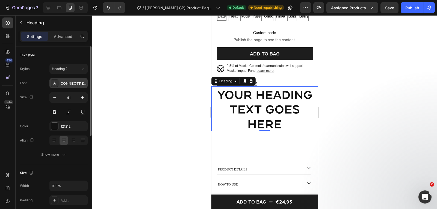
click at [76, 80] on div "ConneqtRegular" at bounding box center [68, 83] width 38 height 10
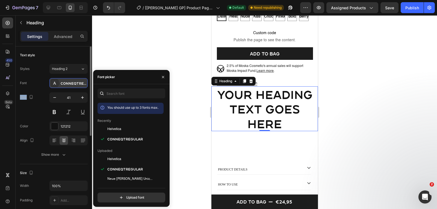
click at [76, 80] on div "ConneqtRegular" at bounding box center [68, 83] width 38 height 10
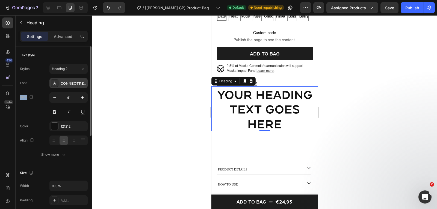
click at [76, 83] on div "ConneqtRegular" at bounding box center [74, 83] width 26 height 5
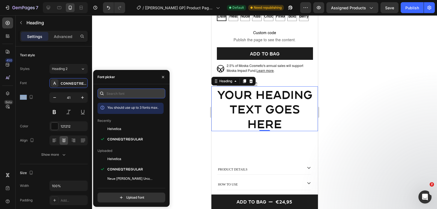
click at [114, 95] on input "text" at bounding box center [131, 93] width 68 height 10
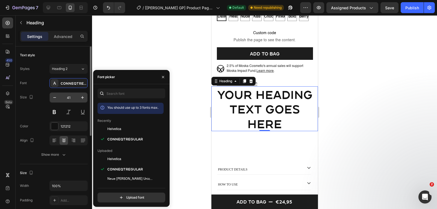
click at [65, 97] on input "41" at bounding box center [69, 98] width 18 height 10
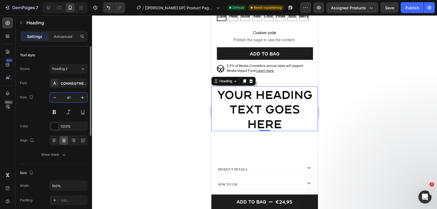
click at [65, 97] on input "41" at bounding box center [69, 98] width 18 height 10
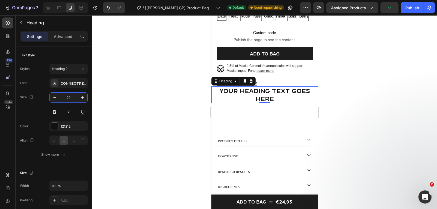
type input "22"
click at [255, 103] on h2 "Your heading text goes here" at bounding box center [264, 94] width 106 height 17
click at [255, 102] on p "Your heading text goes here" at bounding box center [264, 95] width 105 height 16
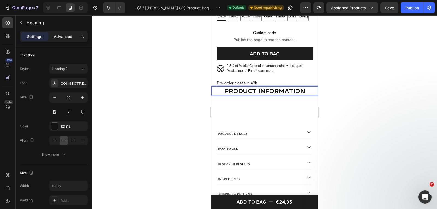
click at [57, 34] on p "Advanced" at bounding box center [63, 37] width 19 height 6
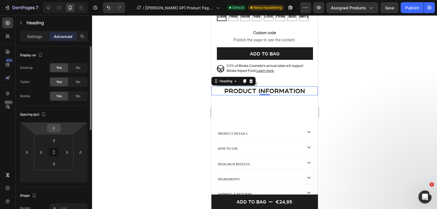
click at [52, 127] on input "0" at bounding box center [53, 128] width 11 height 8
type input "50"
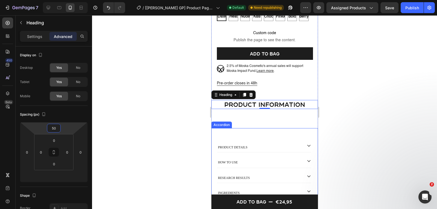
click at [248, 138] on div "product details how to use research results Ingredients shipping & returns Acco…" at bounding box center [264, 170] width 106 height 85
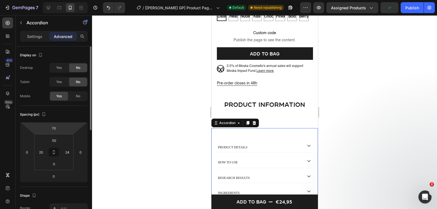
click at [62, 0] on html "7 / [[PERSON_NAME] GP] Product Page - [DATE] 11:49:01 Default Need republishing…" at bounding box center [218, 0] width 437 height 0
click at [58, 128] on input "70" at bounding box center [53, 128] width 11 height 8
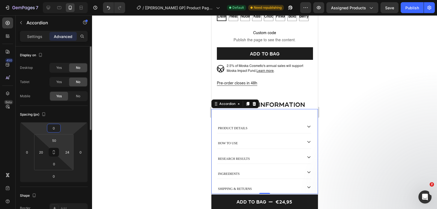
type input "0"
click at [52, 140] on input "50" at bounding box center [54, 140] width 11 height 8
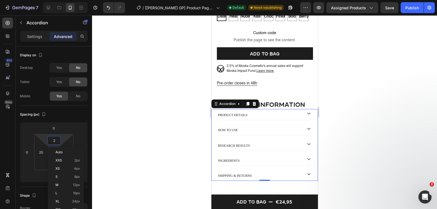
type input "20"
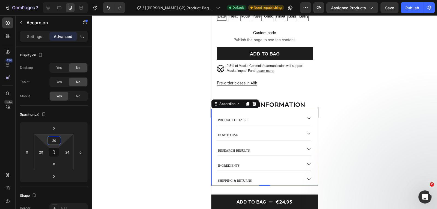
click at [192, 117] on div at bounding box center [264, 112] width 345 height 194
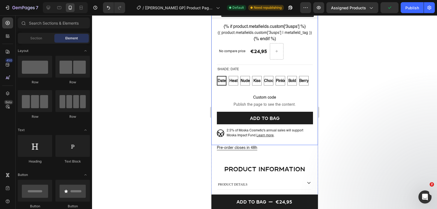
scroll to position [220, 0]
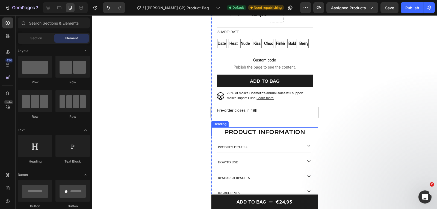
click at [215, 136] on p "product information" at bounding box center [264, 132] width 105 height 8
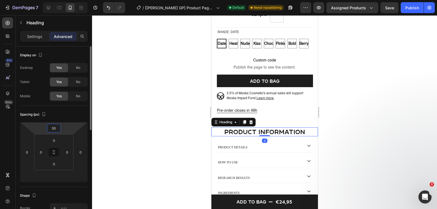
click at [57, 126] on input "50" at bounding box center [53, 128] width 11 height 8
type input "60"
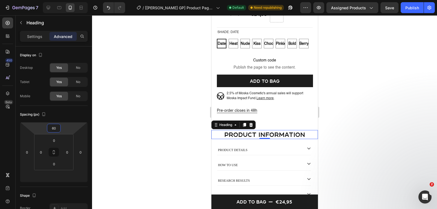
click at [388, 78] on div at bounding box center [264, 112] width 345 height 194
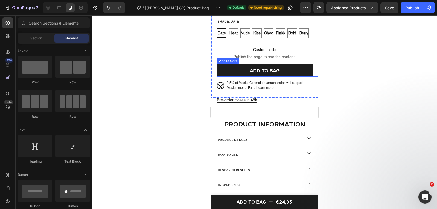
scroll to position [248, 0]
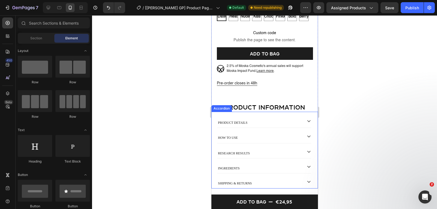
click at [272, 125] on div "product details" at bounding box center [259, 121] width 85 height 8
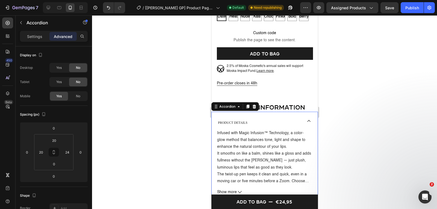
click at [305, 127] on div "product details" at bounding box center [264, 122] width 94 height 10
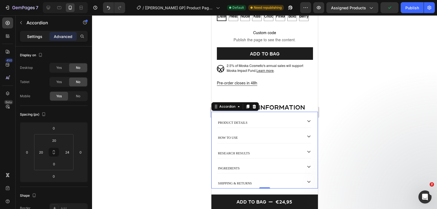
click at [39, 39] on p "Settings" at bounding box center [34, 37] width 15 height 6
type input "16"
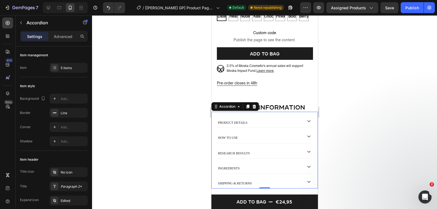
click at [54, 32] on div "Settings Advanced" at bounding box center [54, 36] width 68 height 11
click at [63, 37] on p "Advanced" at bounding box center [63, 37] width 19 height 6
type input "100%"
type input "100"
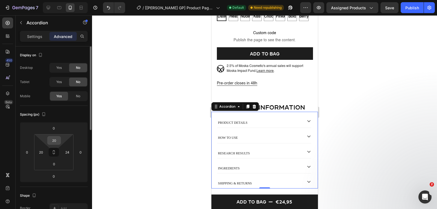
click at [56, 141] on input "20" at bounding box center [54, 140] width 11 height 8
type input "0"
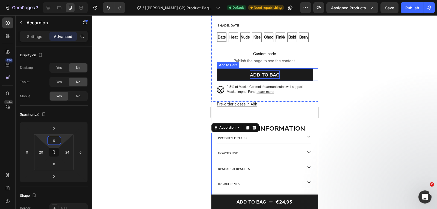
scroll to position [220, 0]
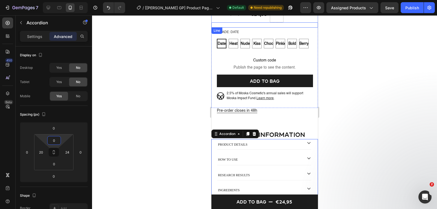
click at [268, 28] on div "Title Line" at bounding box center [264, 24] width 106 height 5
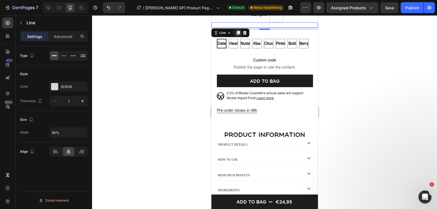
click at [239, 35] on icon at bounding box center [237, 33] width 3 height 4
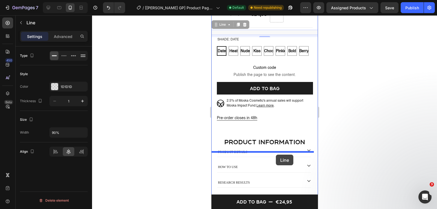
drag, startPoint x: 280, startPoint y: 38, endPoint x: 275, endPoint y: 153, distance: 114.8
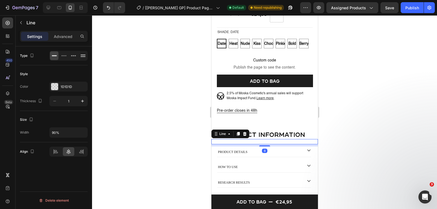
click at [171, 135] on div at bounding box center [264, 112] width 345 height 194
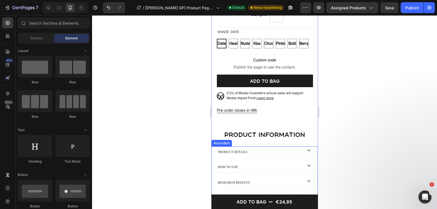
click at [275, 163] on div "product details how to use research results Ingredients shipping & returns" at bounding box center [263, 181] width 94 height 71
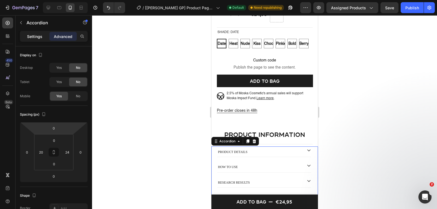
click at [37, 37] on p "Settings" at bounding box center [34, 37] width 15 height 6
type input "16"
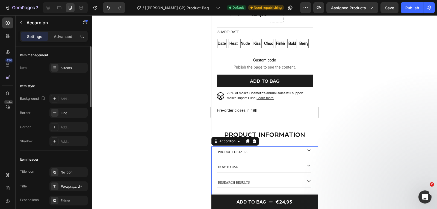
scroll to position [55, 0]
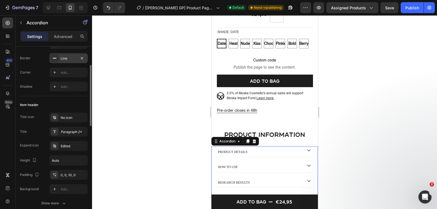
click at [65, 58] on div "Line" at bounding box center [69, 58] width 16 height 5
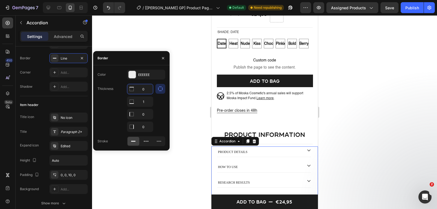
drag, startPoint x: 144, startPoint y: 89, endPoint x: 147, endPoint y: 91, distance: 4.0
click at [144, 89] on input "0" at bounding box center [140, 89] width 26 height 10
type input "1"
click at [149, 165] on div at bounding box center [264, 112] width 345 height 194
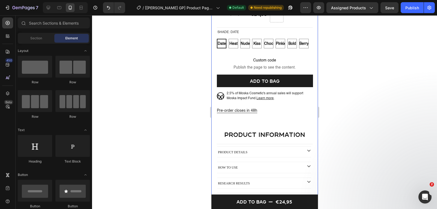
click at [254, 150] on div "Product Images MUSLIPS™ Product Vendor Lip Obsession Gloss Balm Product Title […" at bounding box center [264, 20] width 106 height 398
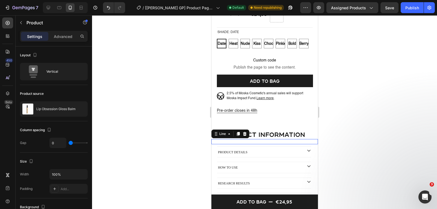
click at [255, 144] on div "Title Line 0" at bounding box center [264, 141] width 106 height 5
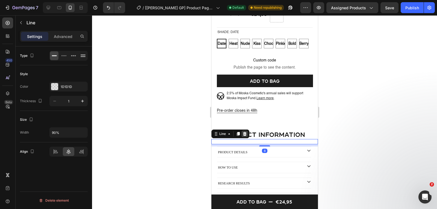
click at [243, 136] on icon at bounding box center [244, 134] width 4 height 4
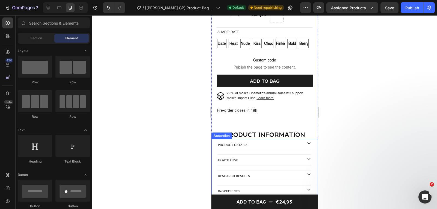
click at [176, 172] on div at bounding box center [264, 112] width 345 height 194
click at [155, 121] on div at bounding box center [264, 112] width 345 height 194
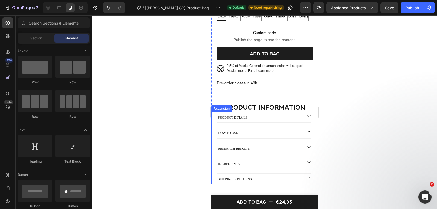
click at [274, 120] on div "product details" at bounding box center [259, 116] width 85 height 8
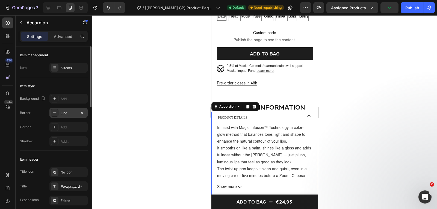
click at [67, 112] on div "Line" at bounding box center [69, 113] width 16 height 5
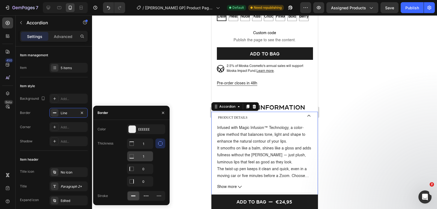
click at [144, 158] on input "1" at bounding box center [140, 156] width 26 height 10
type input "0"
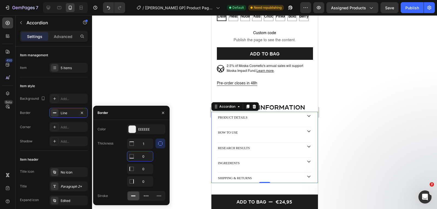
click at [166, 94] on div at bounding box center [264, 112] width 345 height 194
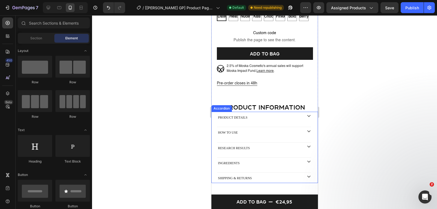
click at [268, 122] on div "product details" at bounding box center [264, 117] width 94 height 10
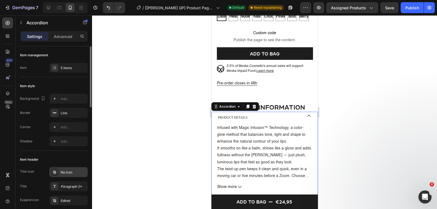
scroll to position [55, 0]
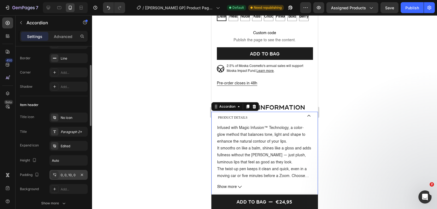
click at [66, 176] on div "0, 0, 10, 0" at bounding box center [69, 175] width 16 height 5
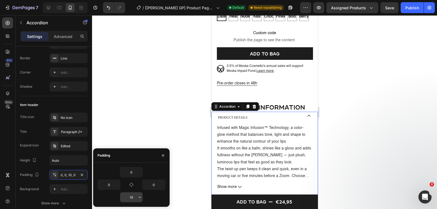
click at [131, 194] on input "10" at bounding box center [131, 197] width 22 height 10
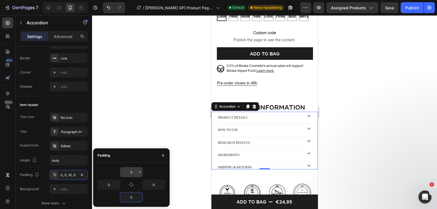
type input "0"
click at [131, 173] on input "0" at bounding box center [131, 172] width 22 height 10
click at [130, 173] on input "0" at bounding box center [131, 172] width 22 height 10
type input "10"
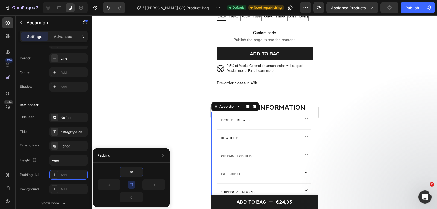
click at [145, 128] on div at bounding box center [264, 112] width 345 height 194
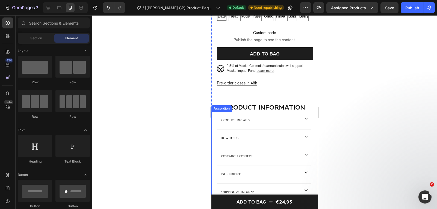
click at [263, 120] on div "product details" at bounding box center [259, 119] width 80 height 8
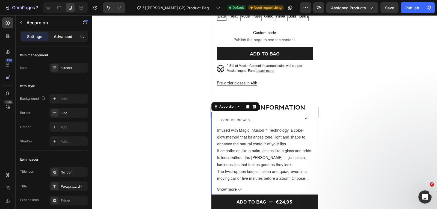
click at [56, 35] on p "Advanced" at bounding box center [63, 37] width 19 height 6
type input "100%"
type input "100"
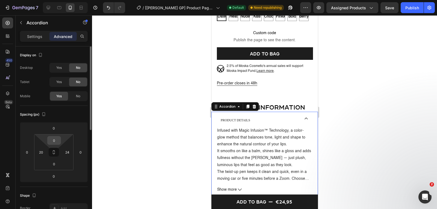
click at [53, 140] on input "0" at bounding box center [54, 140] width 11 height 8
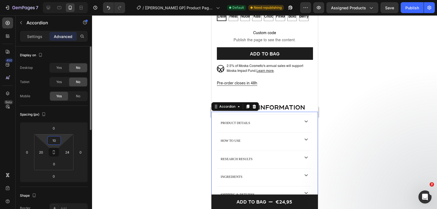
click at [54, 142] on input "10" at bounding box center [54, 140] width 11 height 8
click at [54, 141] on input "10" at bounding box center [54, 140] width 11 height 8
click at [56, 142] on input "20" at bounding box center [54, 140] width 11 height 8
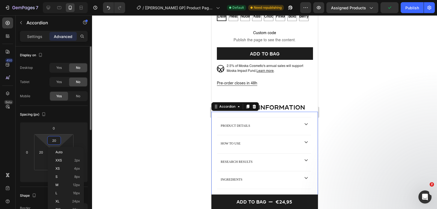
click at [56, 142] on input "20" at bounding box center [54, 140] width 11 height 8
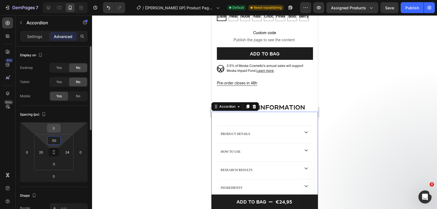
type input "5"
type input "3"
type input "25"
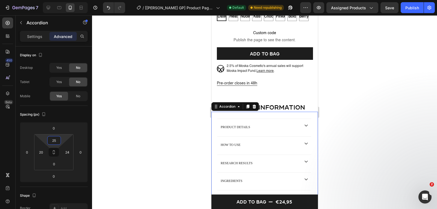
click at [150, 110] on div at bounding box center [264, 112] width 345 height 194
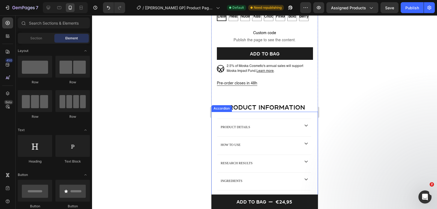
click at [277, 140] on div "product details how to use research results Ingredients shipping & returns" at bounding box center [263, 160] width 94 height 85
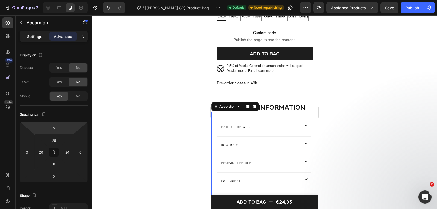
click at [35, 39] on p "Settings" at bounding box center [34, 37] width 15 height 6
type input "16"
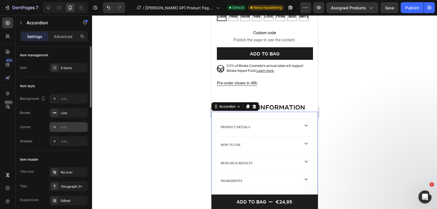
scroll to position [109, 0]
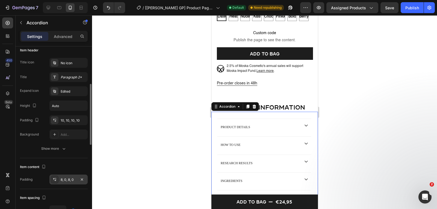
click at [61, 182] on div "8, 0, 8, 0" at bounding box center [69, 179] width 16 height 5
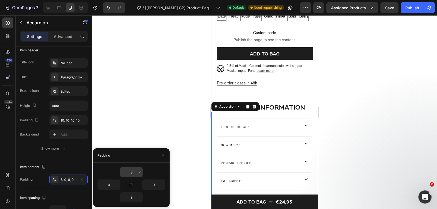
click at [131, 175] on input "8" at bounding box center [131, 172] width 22 height 10
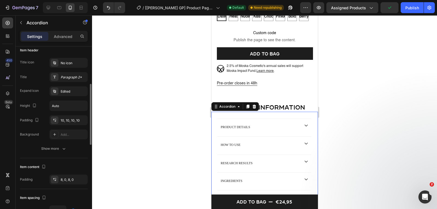
click at [71, 160] on div "Item content Padding 8, 0, 8, 0" at bounding box center [54, 173] width 68 height 31
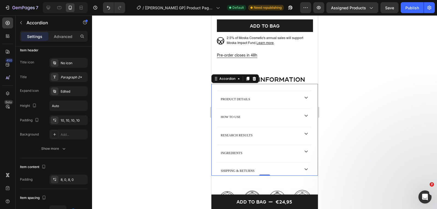
scroll to position [302, 0]
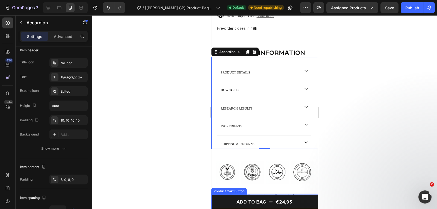
click at [218, 200] on button "Add to bag €24,95" at bounding box center [264, 201] width 106 height 14
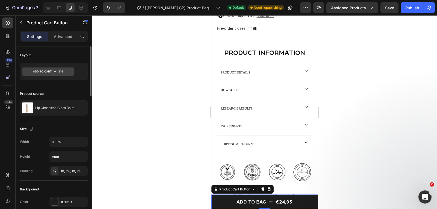
scroll to position [109, 0]
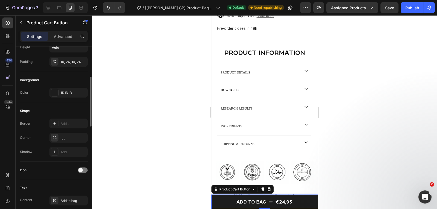
click at [67, 132] on div "Border Add... Corner , , , Shadow Add..." at bounding box center [54, 137] width 68 height 38
click at [67, 133] on div ", , ," at bounding box center [68, 138] width 38 height 10
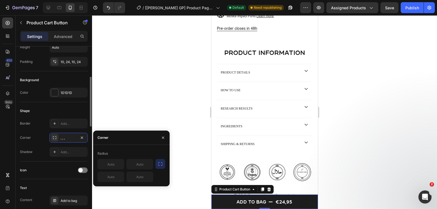
click at [40, 148] on div "Shadow Add..." at bounding box center [54, 152] width 68 height 10
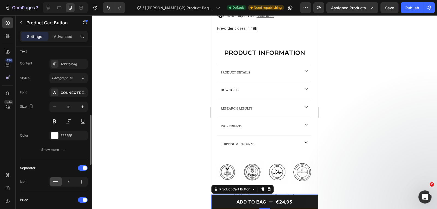
scroll to position [273, 0]
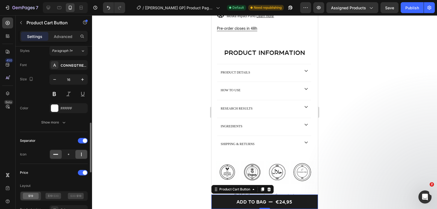
click at [82, 153] on icon at bounding box center [81, 154] width 5 height 5
click at [70, 155] on icon at bounding box center [68, 154] width 5 height 5
click at [61, 155] on div at bounding box center [56, 154] width 12 height 9
click at [87, 153] on div at bounding box center [81, 154] width 12 height 9
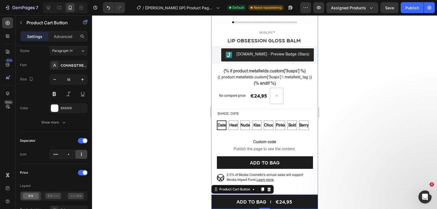
scroll to position [138, 0]
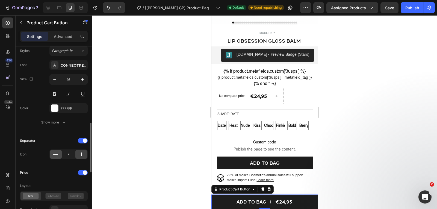
click at [51, 153] on div at bounding box center [56, 154] width 12 height 9
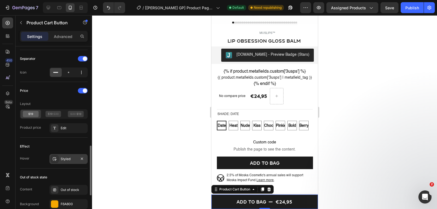
scroll to position [409, 0]
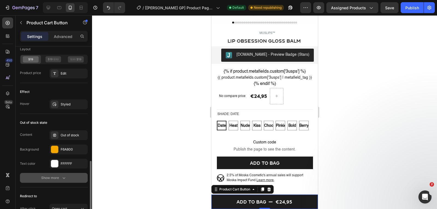
click at [48, 177] on div "Show more" at bounding box center [53, 177] width 25 height 5
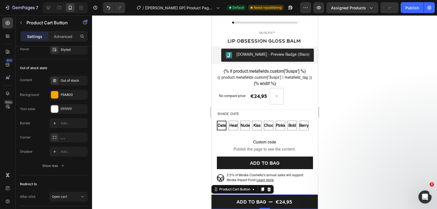
scroll to position [502, 0]
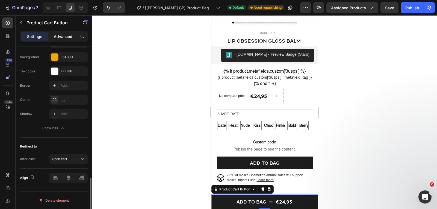
click at [60, 37] on p "Advanced" at bounding box center [63, 37] width 19 height 6
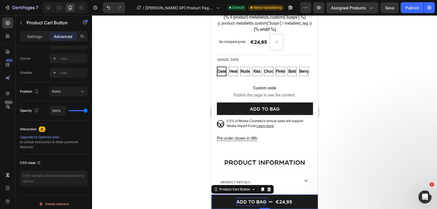
scroll to position [193, 0]
click at [236, 200] on div "Add to bag" at bounding box center [251, 202] width 30 height 8
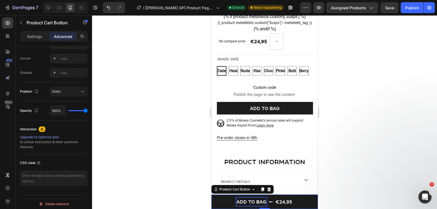
click at [229, 200] on button "Add to bag €24,95" at bounding box center [264, 201] width 106 height 14
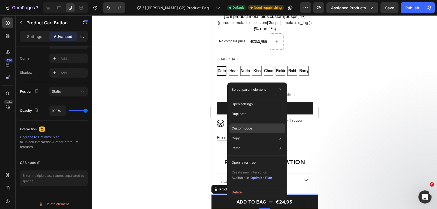
click at [249, 133] on div "Custom code" at bounding box center [257, 128] width 56 height 10
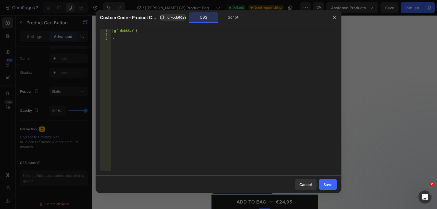
click at [331, 20] on button "button" at bounding box center [334, 17] width 9 height 9
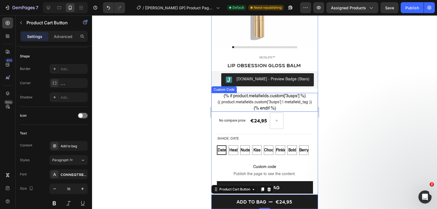
scroll to position [111, 0]
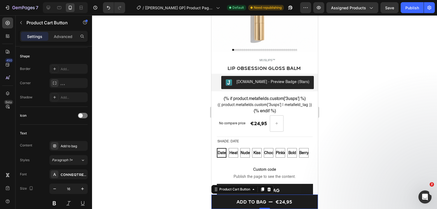
drag, startPoint x: 407, startPoint y: 10, endPoint x: 400, endPoint y: 25, distance: 17.5
click at [407, 10] on div "Publish" at bounding box center [412, 8] width 14 height 6
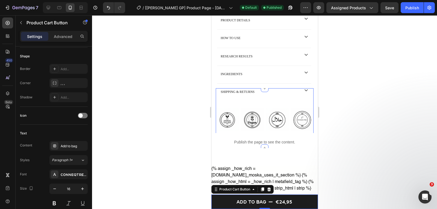
scroll to position [357, 0]
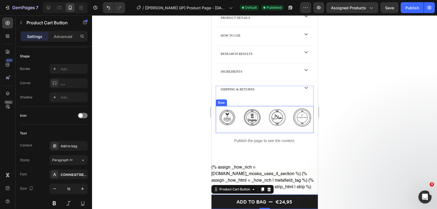
click at [238, 112] on div "Image Image Image Image Row" at bounding box center [264, 119] width 98 height 27
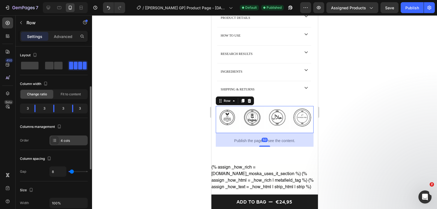
scroll to position [55, 0]
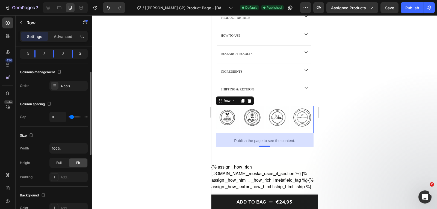
type input "7"
type input "4"
type input "0"
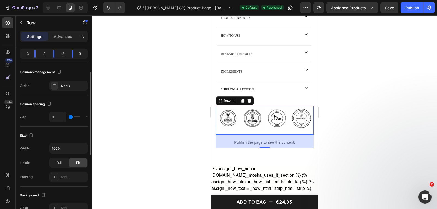
drag, startPoint x: 72, startPoint y: 117, endPoint x: 69, endPoint y: 119, distance: 3.3
type input "0"
click at [69, 117] on input "range" at bounding box center [78, 116] width 19 height 1
click at [40, 136] on div "Size" at bounding box center [54, 135] width 68 height 9
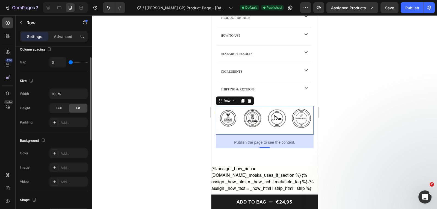
scroll to position [82, 0]
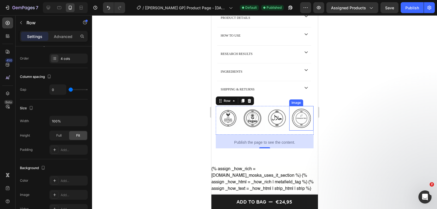
click at [300, 120] on img at bounding box center [301, 118] width 25 height 25
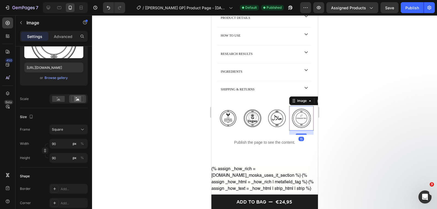
scroll to position [0, 0]
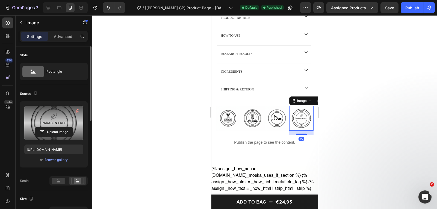
click at [57, 122] on label at bounding box center [53, 123] width 59 height 34
click at [57, 127] on input "file" at bounding box center [54, 131] width 38 height 9
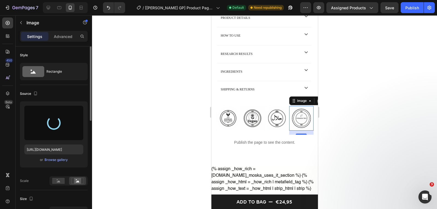
type input "[URL][DOMAIN_NAME]"
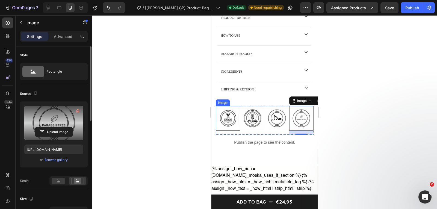
click at [232, 126] on img at bounding box center [227, 118] width 25 height 25
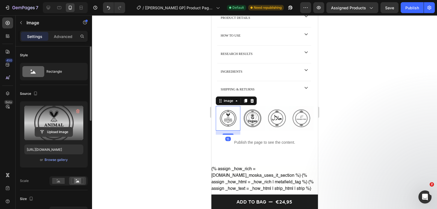
click at [53, 127] on button "Upload Image" at bounding box center [54, 132] width 38 height 10
click at [59, 134] on input "file" at bounding box center [54, 131] width 38 height 9
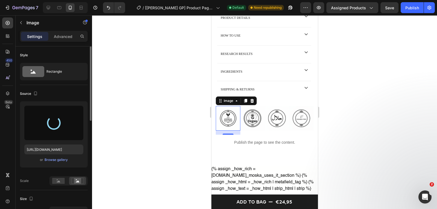
type input "[URL][DOMAIN_NAME]"
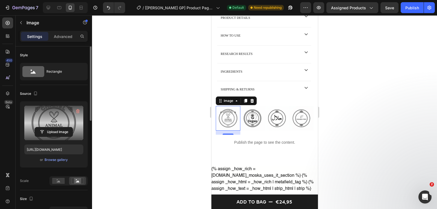
click at [120, 113] on div at bounding box center [264, 112] width 345 height 194
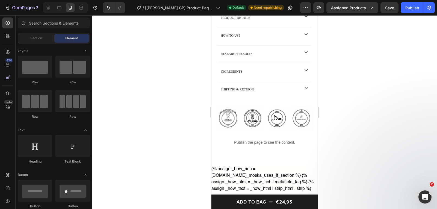
click at [412, 2] on div "7 / [[PERSON_NAME] GP] Product Page - [DATE] 11:49:01 Default Need republishing…" at bounding box center [218, 8] width 437 height 16
click at [411, 5] on div "Publish" at bounding box center [412, 8] width 14 height 6
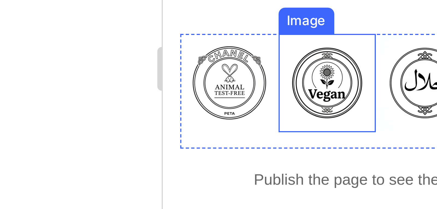
scroll to position [358, 0]
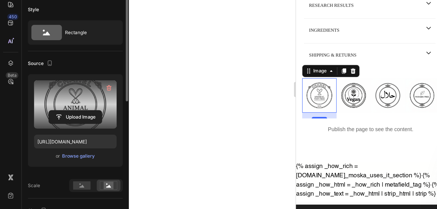
click at [59, 121] on label at bounding box center [53, 123] width 59 height 34
click at [59, 127] on input "file" at bounding box center [54, 131] width 38 height 9
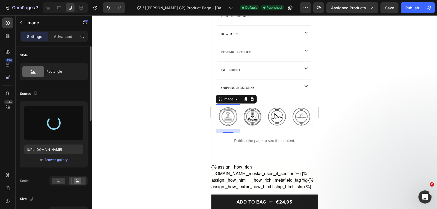
type input "[URL][DOMAIN_NAME]"
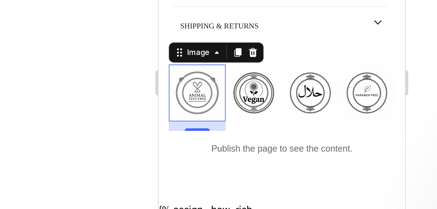
click at [178, 119] on div at bounding box center [264, 112] width 345 height 194
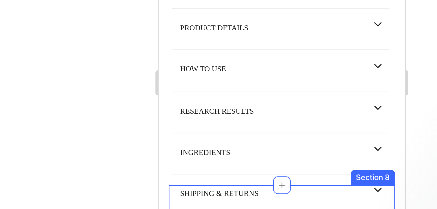
scroll to position [264, 0]
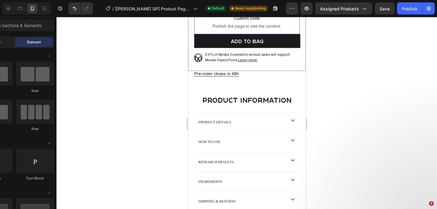
click at [199, 45] on button "Add to bag" at bounding box center [241, 38] width 96 height 13
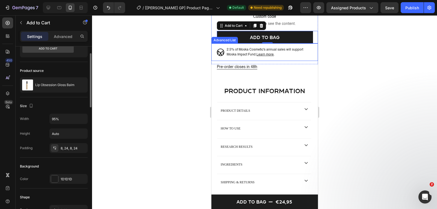
scroll to position [132, 0]
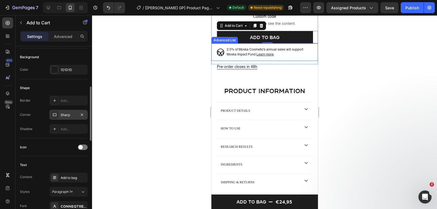
click at [66, 113] on div "Sharp" at bounding box center [69, 114] width 16 height 5
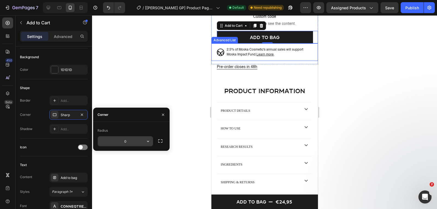
click at [127, 142] on input "0" at bounding box center [125, 141] width 55 height 10
type input "8"
click at [134, 142] on input "6" at bounding box center [125, 141] width 55 height 10
click at [134, 141] on input "6" at bounding box center [125, 141] width 55 height 10
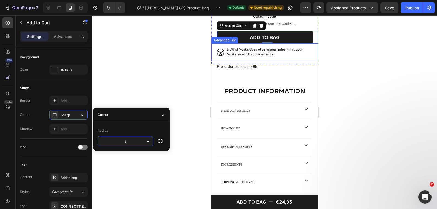
click at [134, 141] on input "6" at bounding box center [125, 141] width 55 height 10
type input "1"
type input "8"
click at [142, 81] on div at bounding box center [264, 112] width 345 height 194
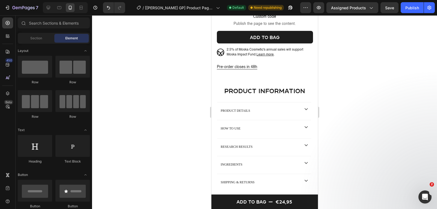
click at [362, 28] on div at bounding box center [264, 112] width 345 height 194
click at [408, 8] on div "Publish" at bounding box center [412, 8] width 14 height 6
click at [371, 55] on div at bounding box center [264, 112] width 345 height 194
click at [227, 38] on button "Add to bag" at bounding box center [264, 37] width 96 height 13
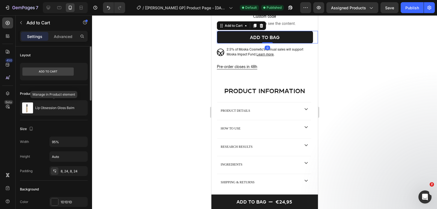
scroll to position [136, 0]
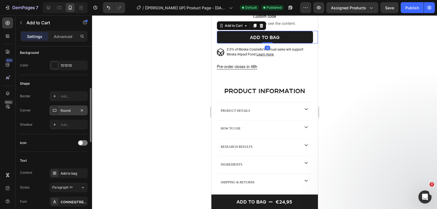
click at [68, 113] on div "Round" at bounding box center [69, 110] width 16 height 5
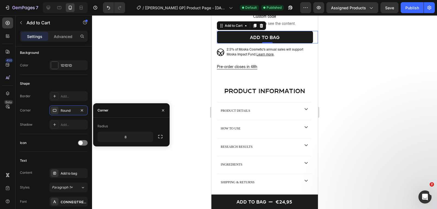
click at [83, 111] on icon "button" at bounding box center [82, 110] width 4 height 4
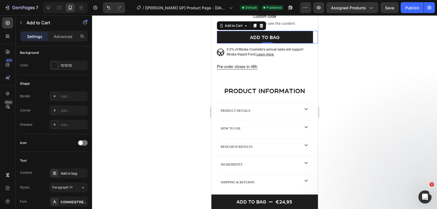
click at [352, 48] on div at bounding box center [264, 112] width 345 height 194
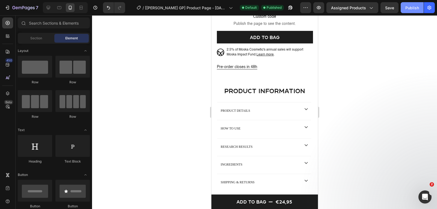
click at [413, 9] on div "Publish" at bounding box center [412, 8] width 14 height 6
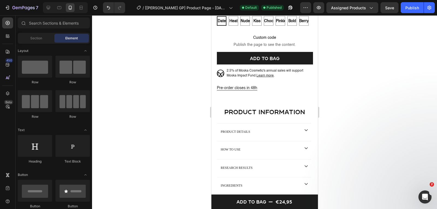
scroll to position [250, 0]
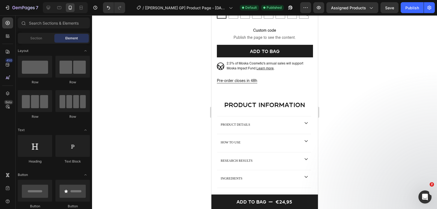
drag, startPoint x: 316, startPoint y: 83, endPoint x: 529, endPoint y: 92, distance: 212.6
click at [103, 7] on button "Undo/Redo" at bounding box center [108, 7] width 11 height 11
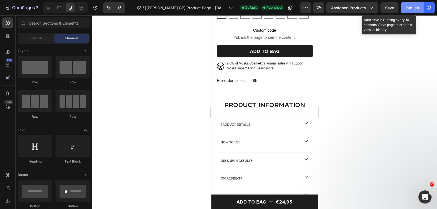
click at [402, 7] on button "Publish" at bounding box center [411, 7] width 23 height 11
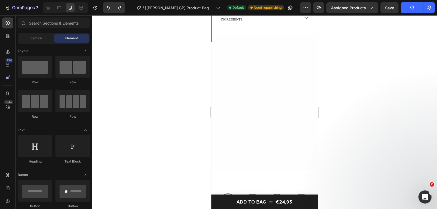
scroll to position [409, 0]
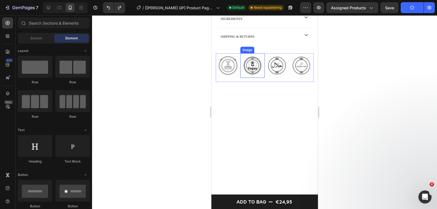
click at [244, 65] on img at bounding box center [252, 65] width 25 height 25
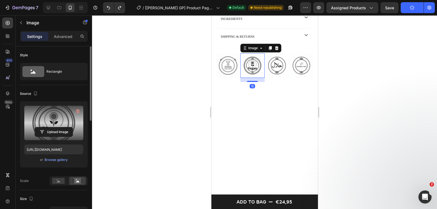
click at [60, 121] on label at bounding box center [53, 123] width 59 height 34
click at [60, 127] on input "file" at bounding box center [54, 131] width 38 height 9
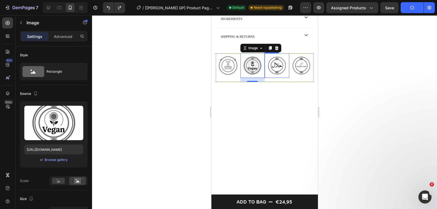
click at [277, 73] on img at bounding box center [276, 65] width 25 height 25
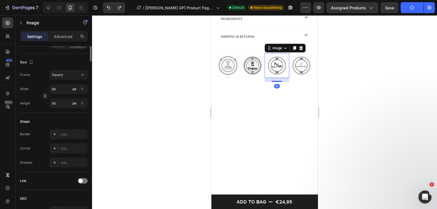
scroll to position [0, 0]
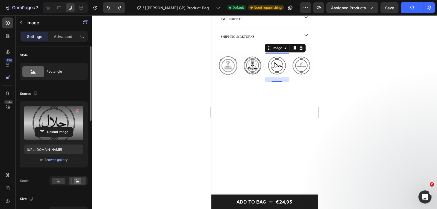
click at [38, 115] on label at bounding box center [53, 123] width 59 height 34
click at [38, 127] on input "file" at bounding box center [54, 131] width 38 height 9
click at [64, 121] on label at bounding box center [53, 123] width 59 height 34
click at [64, 127] on input "file" at bounding box center [54, 131] width 38 height 9
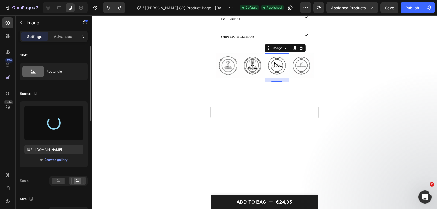
type input "[URL][DOMAIN_NAME]"
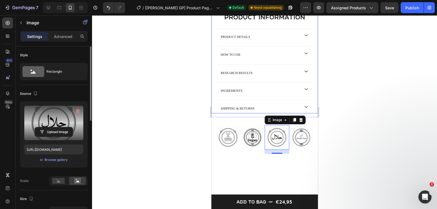
scroll to position [246, 0]
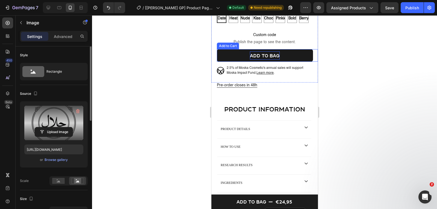
click at [268, 60] on div "Add to bag" at bounding box center [265, 55] width 30 height 8
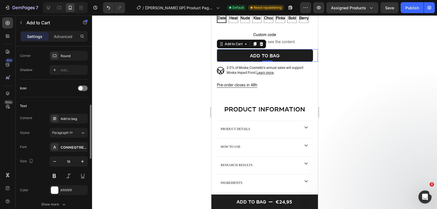
scroll to position [273, 0]
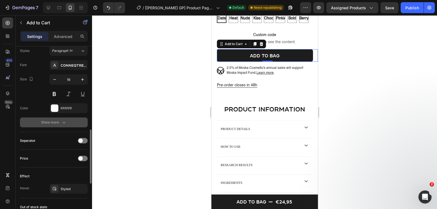
click at [47, 120] on div "Show more" at bounding box center [53, 122] width 25 height 5
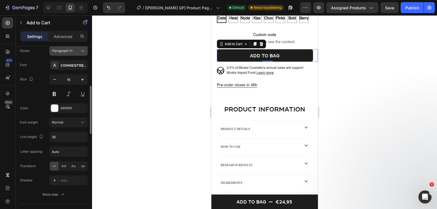
scroll to position [191, 0]
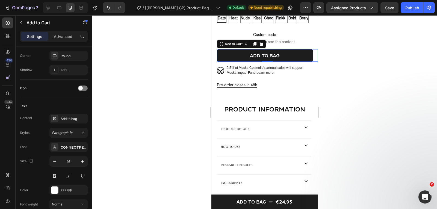
click at [61, 46] on div "Settings Advanced" at bounding box center [54, 39] width 76 height 16
click at [62, 60] on div "Round" at bounding box center [68, 56] width 38 height 10
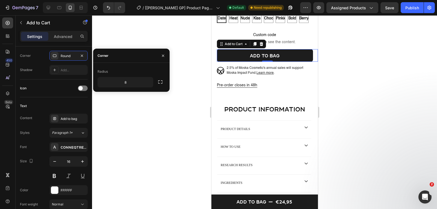
drag, startPoint x: 123, startPoint y: 119, endPoint x: 126, endPoint y: 118, distance: 3.1
click at [123, 119] on div at bounding box center [264, 112] width 345 height 194
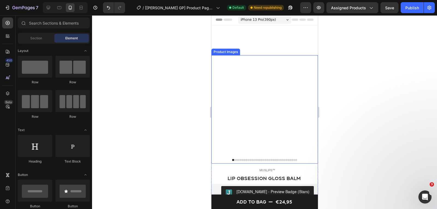
scroll to position [0, 0]
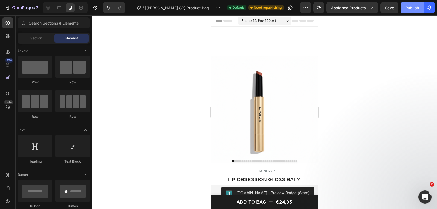
click at [407, 6] on div "Publish" at bounding box center [412, 8] width 14 height 6
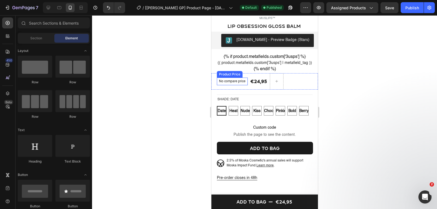
scroll to position [191, 0]
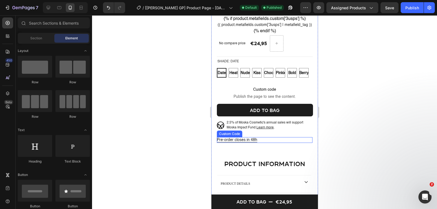
click at [233, 143] on p "Pre-order closes in 48h" at bounding box center [264, 140] width 96 height 6
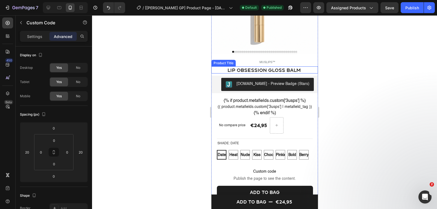
scroll to position [27, 0]
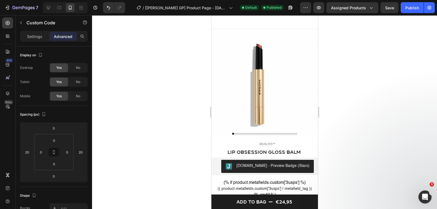
click at [197, 38] on div at bounding box center [264, 112] width 345 height 194
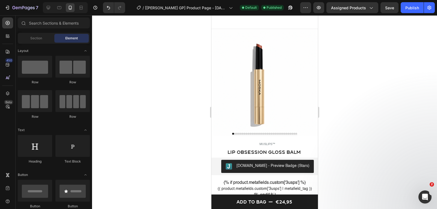
click at [197, 38] on div at bounding box center [264, 112] width 345 height 194
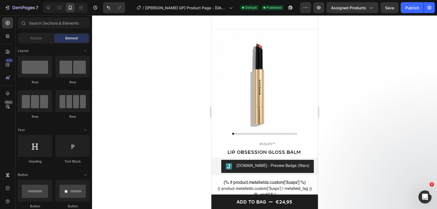
click at [197, 38] on div at bounding box center [264, 112] width 345 height 194
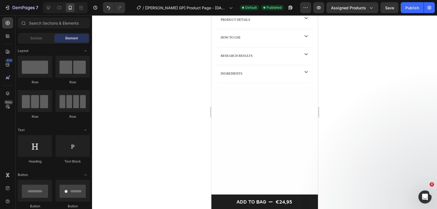
scroll to position [437, 0]
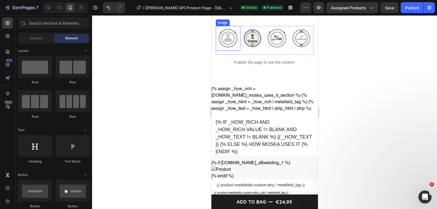
click at [179, 42] on div at bounding box center [264, 112] width 345 height 194
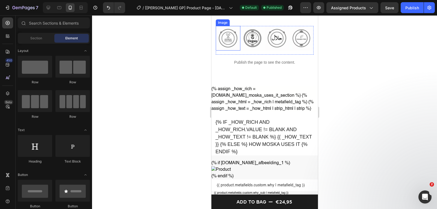
click at [176, 41] on div at bounding box center [264, 112] width 345 height 194
click at [179, 36] on div at bounding box center [264, 112] width 345 height 194
drag, startPoint x: 184, startPoint y: 36, endPoint x: 183, endPoint y: 43, distance: 7.4
click at [184, 36] on div at bounding box center [264, 112] width 345 height 194
click at [189, 68] on div at bounding box center [264, 112] width 345 height 194
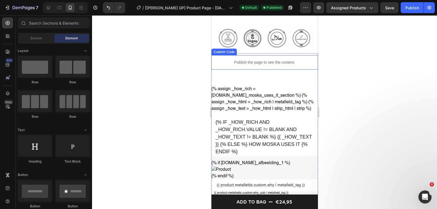
click at [214, 70] on div "Publish the page to see the content." at bounding box center [264, 62] width 106 height 14
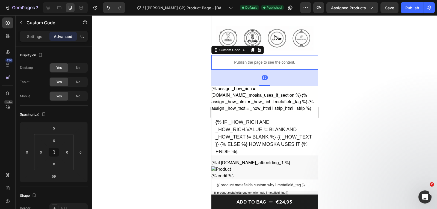
click at [325, 38] on div at bounding box center [264, 112] width 345 height 194
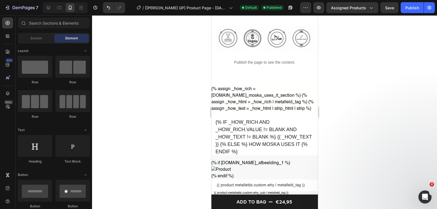
click at [188, 44] on div at bounding box center [264, 112] width 345 height 194
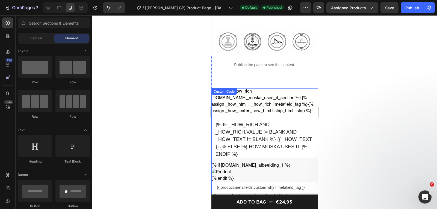
scroll to position [573, 0]
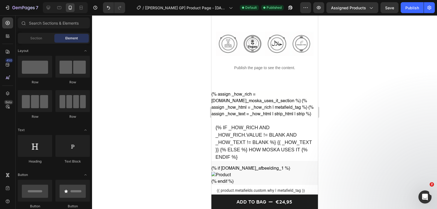
click at [193, 40] on div at bounding box center [264, 112] width 345 height 194
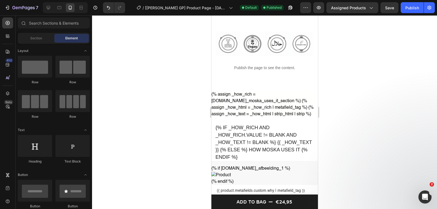
click at [193, 40] on div at bounding box center [264, 112] width 345 height 194
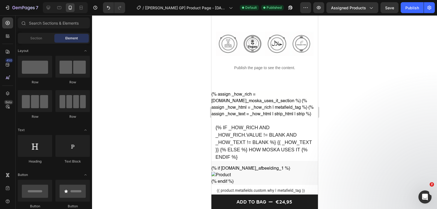
click at [193, 40] on div at bounding box center [264, 112] width 345 height 194
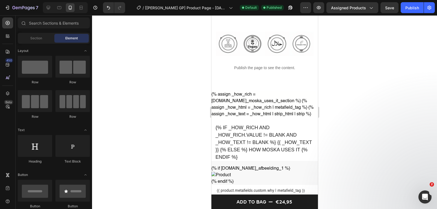
click at [194, 40] on div at bounding box center [264, 112] width 345 height 194
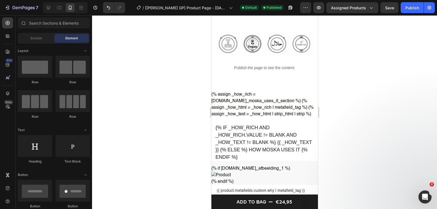
click at [194, 40] on div at bounding box center [264, 112] width 345 height 194
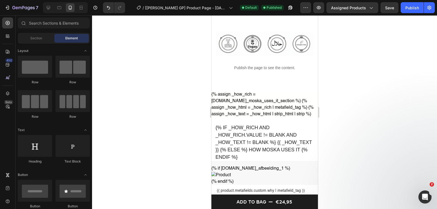
click at [194, 40] on div at bounding box center [264, 112] width 345 height 194
click at [193, 37] on div at bounding box center [264, 112] width 345 height 194
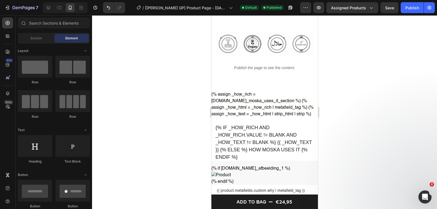
click at [193, 37] on div at bounding box center [264, 112] width 345 height 194
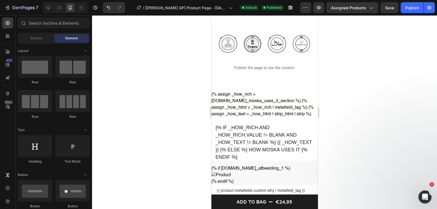
click at [193, 37] on div at bounding box center [264, 112] width 345 height 194
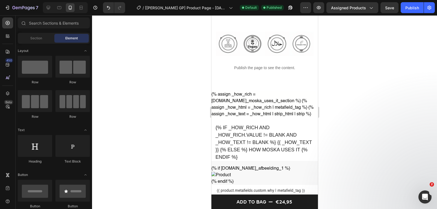
click at [193, 37] on div at bounding box center [264, 112] width 345 height 194
click at [191, 61] on div at bounding box center [264, 112] width 345 height 194
click at [197, 41] on div at bounding box center [264, 112] width 345 height 194
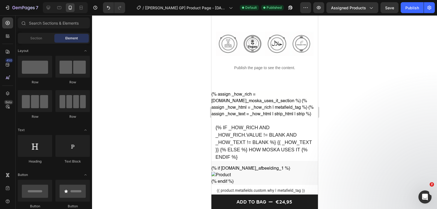
click at [197, 31] on div at bounding box center [264, 112] width 345 height 194
click at [198, 30] on div at bounding box center [264, 112] width 345 height 194
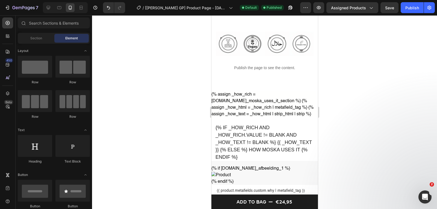
click at [339, 69] on div at bounding box center [264, 112] width 345 height 194
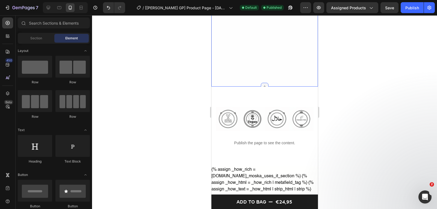
scroll to position [491, 0]
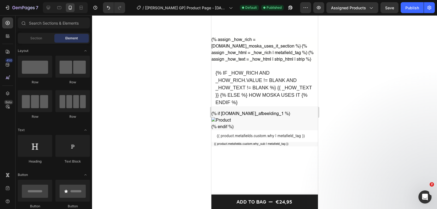
click at [299, 124] on img at bounding box center [264, 120] width 106 height 7
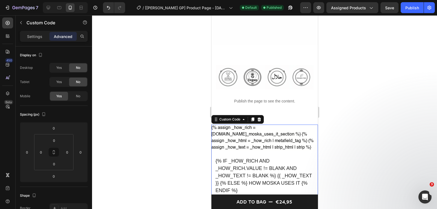
scroll to position [519, 0]
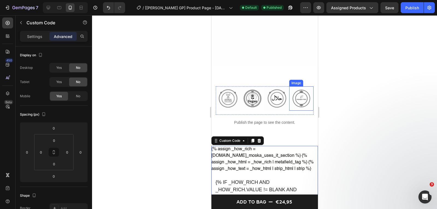
click at [302, 101] on img at bounding box center [301, 98] width 25 height 25
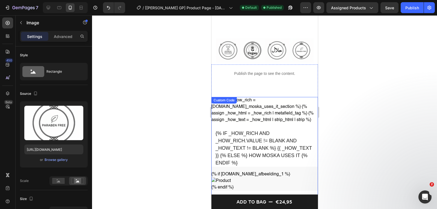
scroll to position [525, 0]
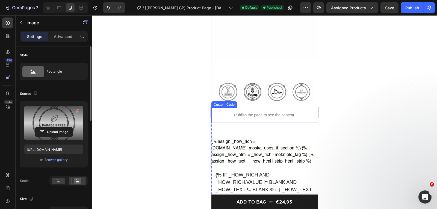
click at [42, 116] on label at bounding box center [53, 123] width 59 height 34
click at [42, 127] on input "file" at bounding box center [54, 131] width 38 height 9
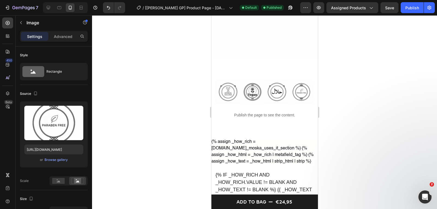
click at [299, 90] on img at bounding box center [301, 92] width 25 height 25
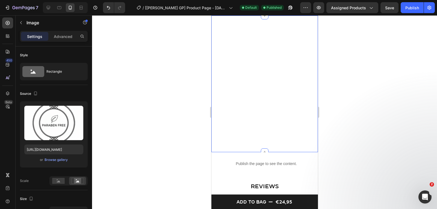
scroll to position [880, 0]
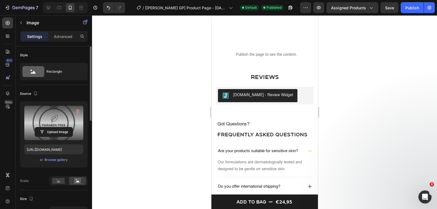
click at [62, 117] on label at bounding box center [53, 123] width 59 height 34
click at [62, 127] on input "file" at bounding box center [54, 131] width 38 height 9
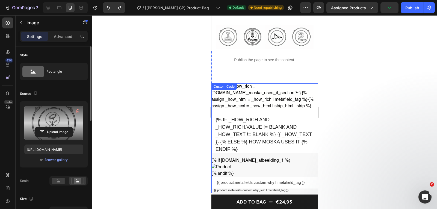
scroll to position [505, 0]
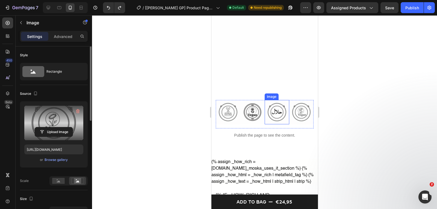
type input "[URL][DOMAIN_NAME]"
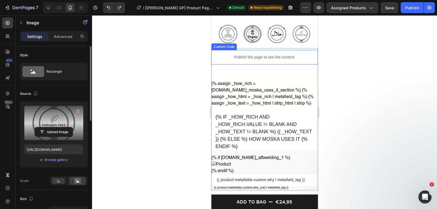
scroll to position [532, 0]
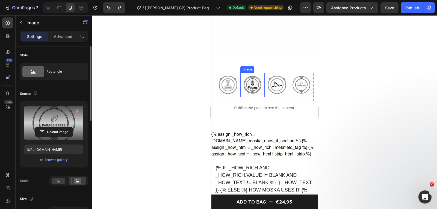
click at [255, 88] on img at bounding box center [252, 85] width 25 height 25
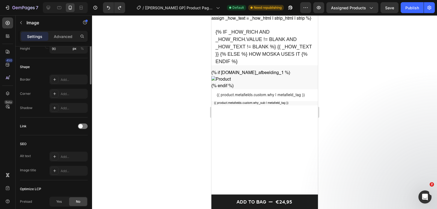
scroll to position [27, 0]
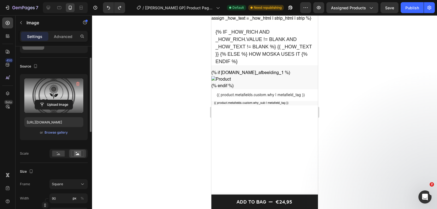
click at [61, 98] on label at bounding box center [53, 95] width 59 height 34
click at [61, 100] on input "file" at bounding box center [54, 104] width 38 height 9
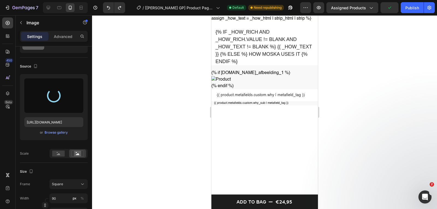
type input "[URL][DOMAIN_NAME]"
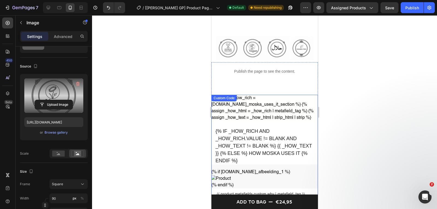
scroll to position [532, 0]
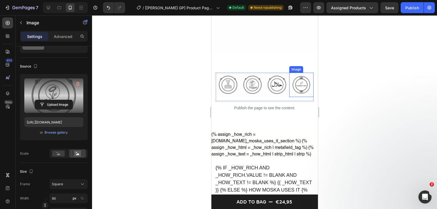
click at [301, 83] on img at bounding box center [301, 85] width 25 height 25
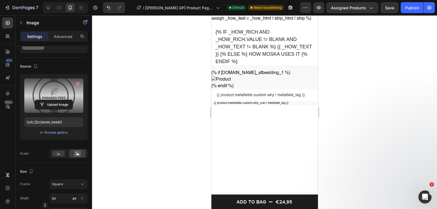
click at [30, 94] on label at bounding box center [53, 95] width 59 height 34
click at [35, 100] on input "file" at bounding box center [54, 104] width 38 height 9
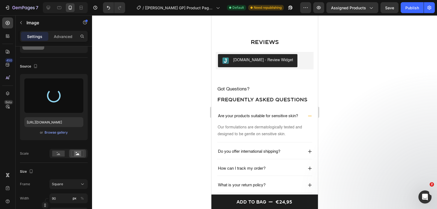
type input "[URL][DOMAIN_NAME]"
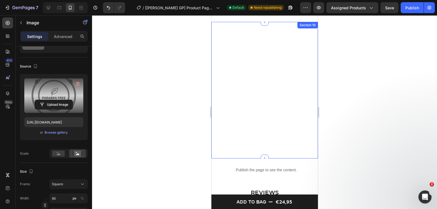
scroll to position [723, 0]
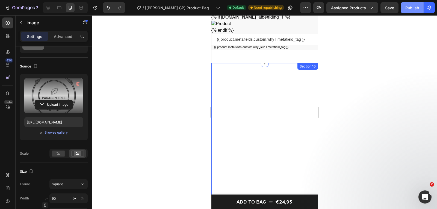
click at [411, 10] on div "Publish" at bounding box center [412, 8] width 14 height 6
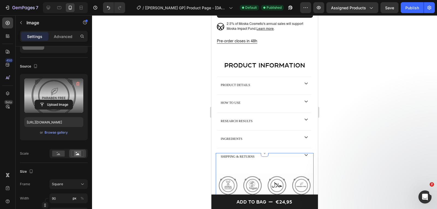
scroll to position [289, 0]
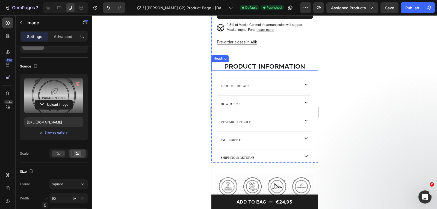
click at [249, 69] on h2 "product information" at bounding box center [264, 66] width 106 height 9
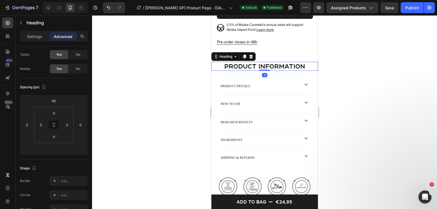
scroll to position [0, 0]
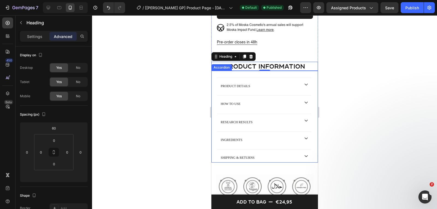
click at [244, 82] on div "product details how to use research results Ingredients shipping & returns Acco…" at bounding box center [264, 117] width 106 height 92
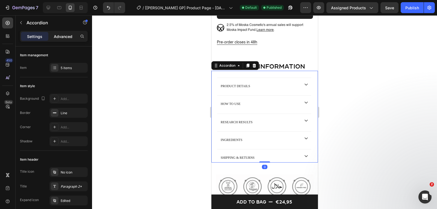
click at [62, 39] on p "Advanced" at bounding box center [63, 37] width 19 height 6
type input "100%"
type input "100"
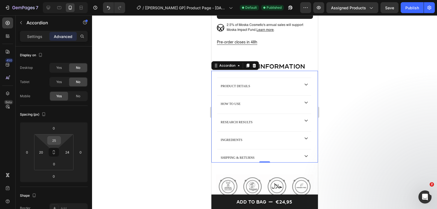
click at [55, 140] on input "25" at bounding box center [54, 140] width 11 height 8
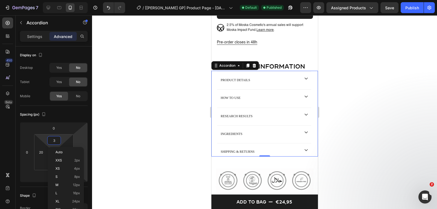
type input "30"
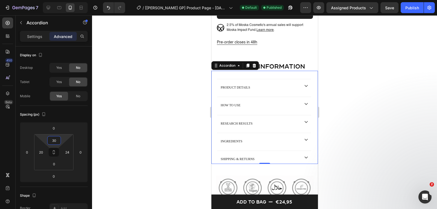
click at [160, 103] on div at bounding box center [264, 112] width 345 height 194
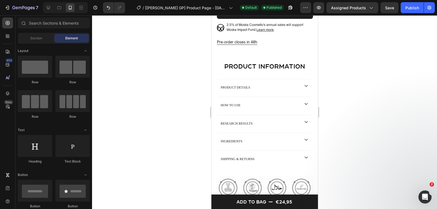
click at [160, 103] on div at bounding box center [264, 112] width 345 height 194
click at [411, 4] on button "Publish" at bounding box center [411, 7] width 23 height 11
click at [401, 73] on div at bounding box center [264, 112] width 345 height 194
click at [401, 71] on div at bounding box center [264, 112] width 345 height 194
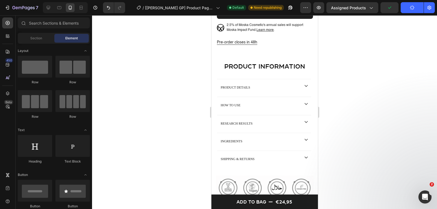
click at [401, 71] on div at bounding box center [264, 112] width 345 height 194
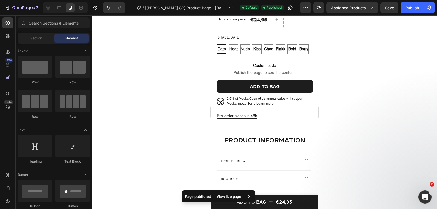
scroll to position [213, 0]
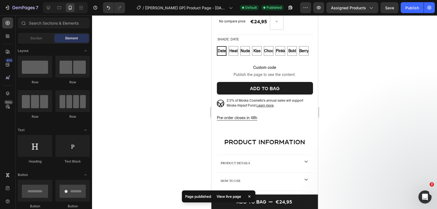
click at [374, 49] on div at bounding box center [264, 112] width 345 height 194
